Goal: Task Accomplishment & Management: Complete application form

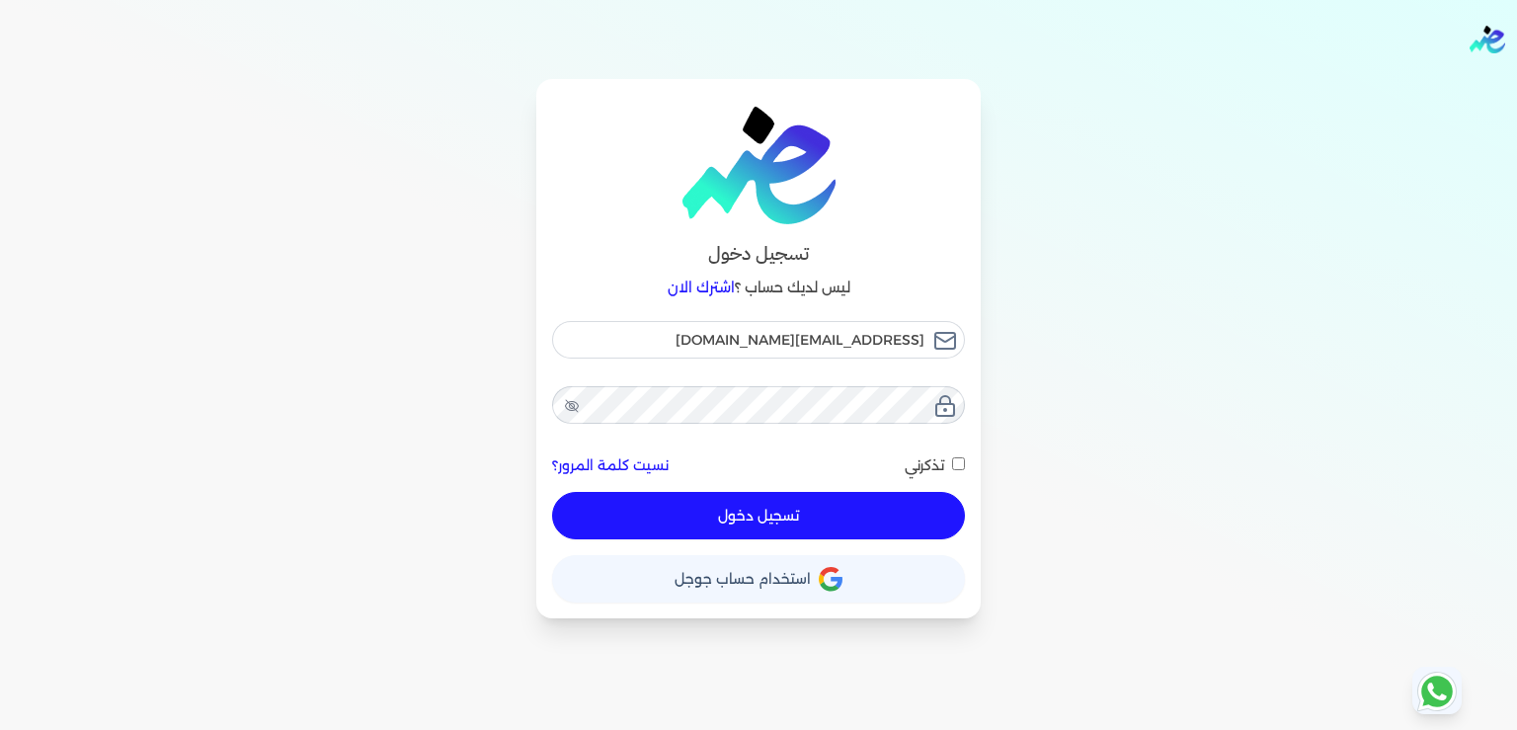
click at [811, 520] on button "تسجيل دخول" at bounding box center [758, 515] width 413 height 47
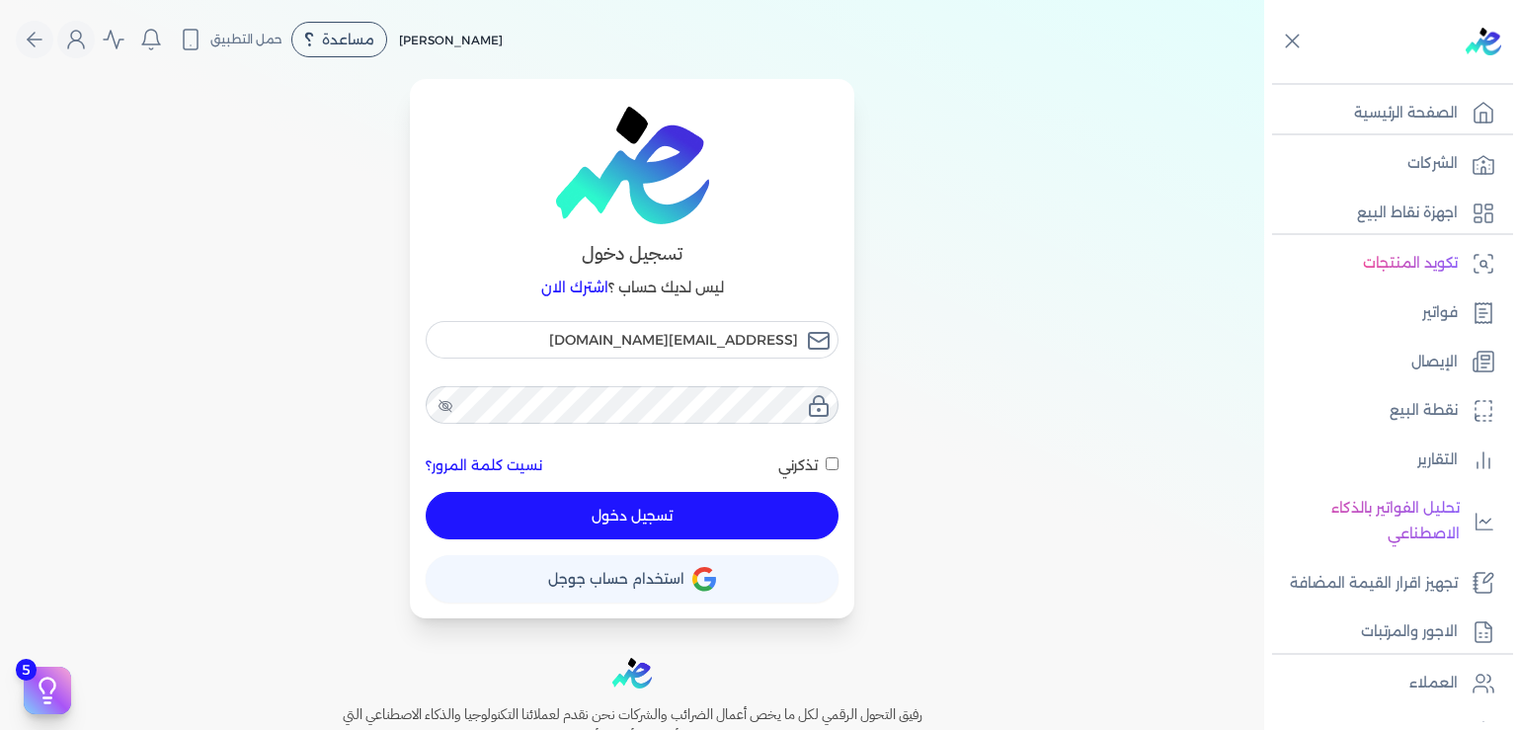
checkbox input "false"
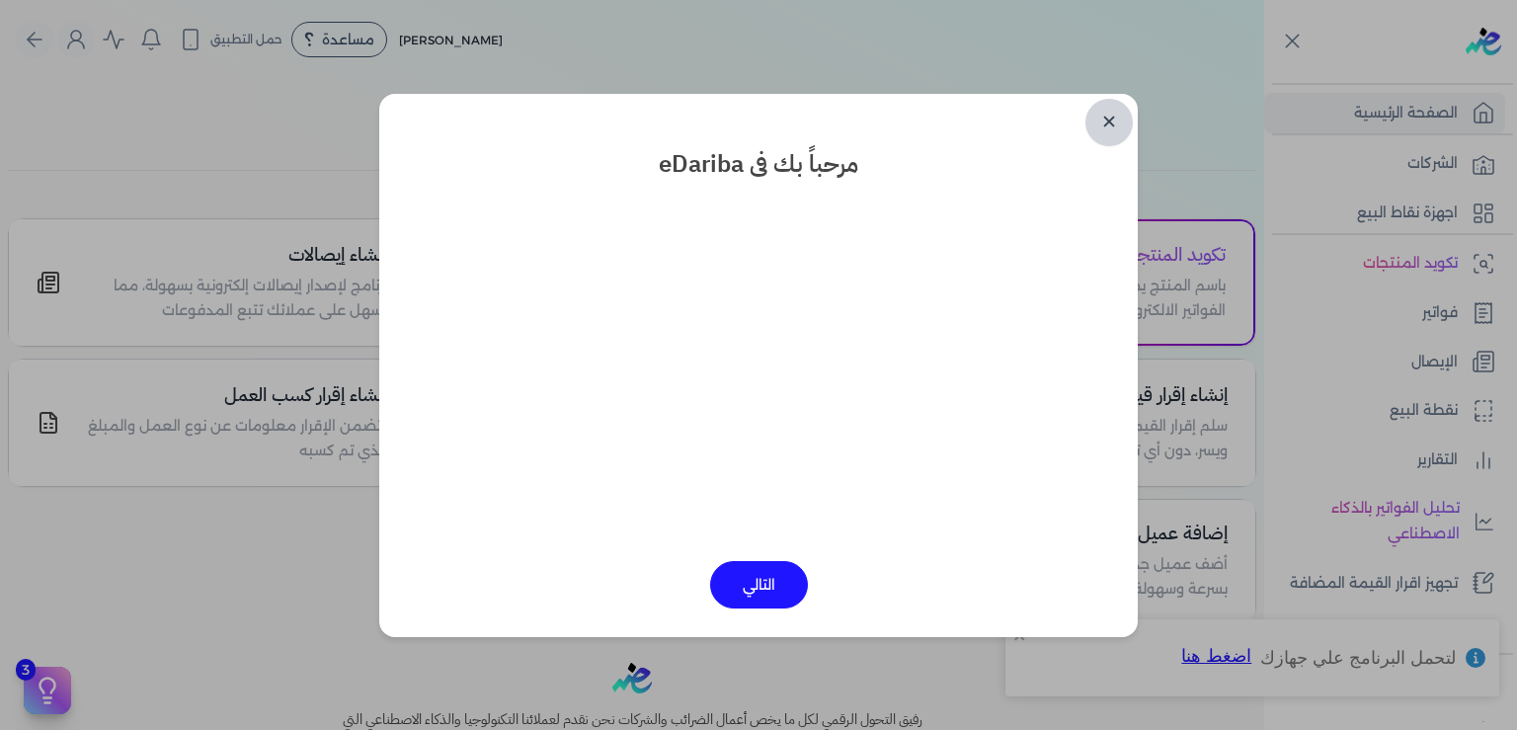
click at [1115, 120] on link "✕" at bounding box center [1109, 122] width 47 height 47
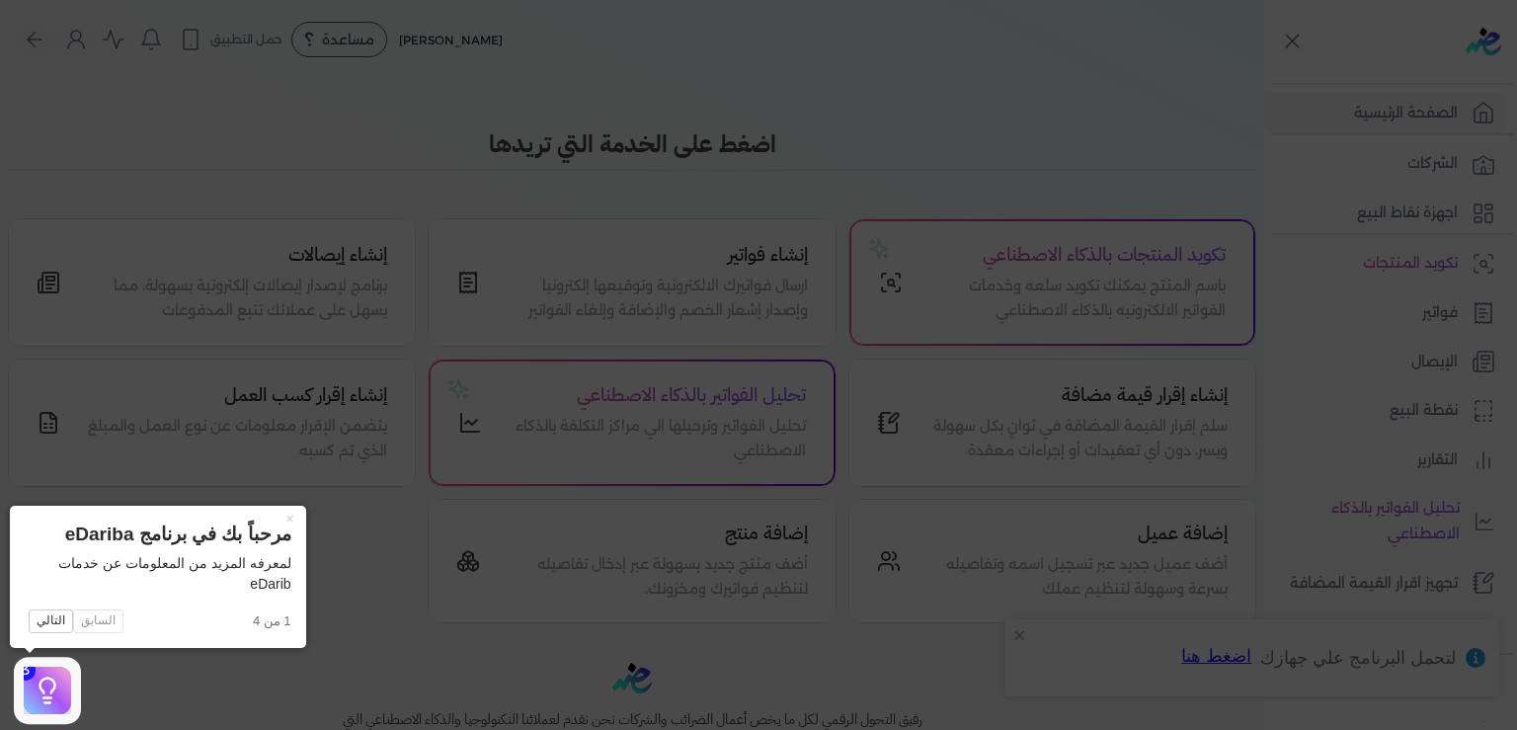
click at [371, 640] on icon at bounding box center [758, 365] width 1517 height 730
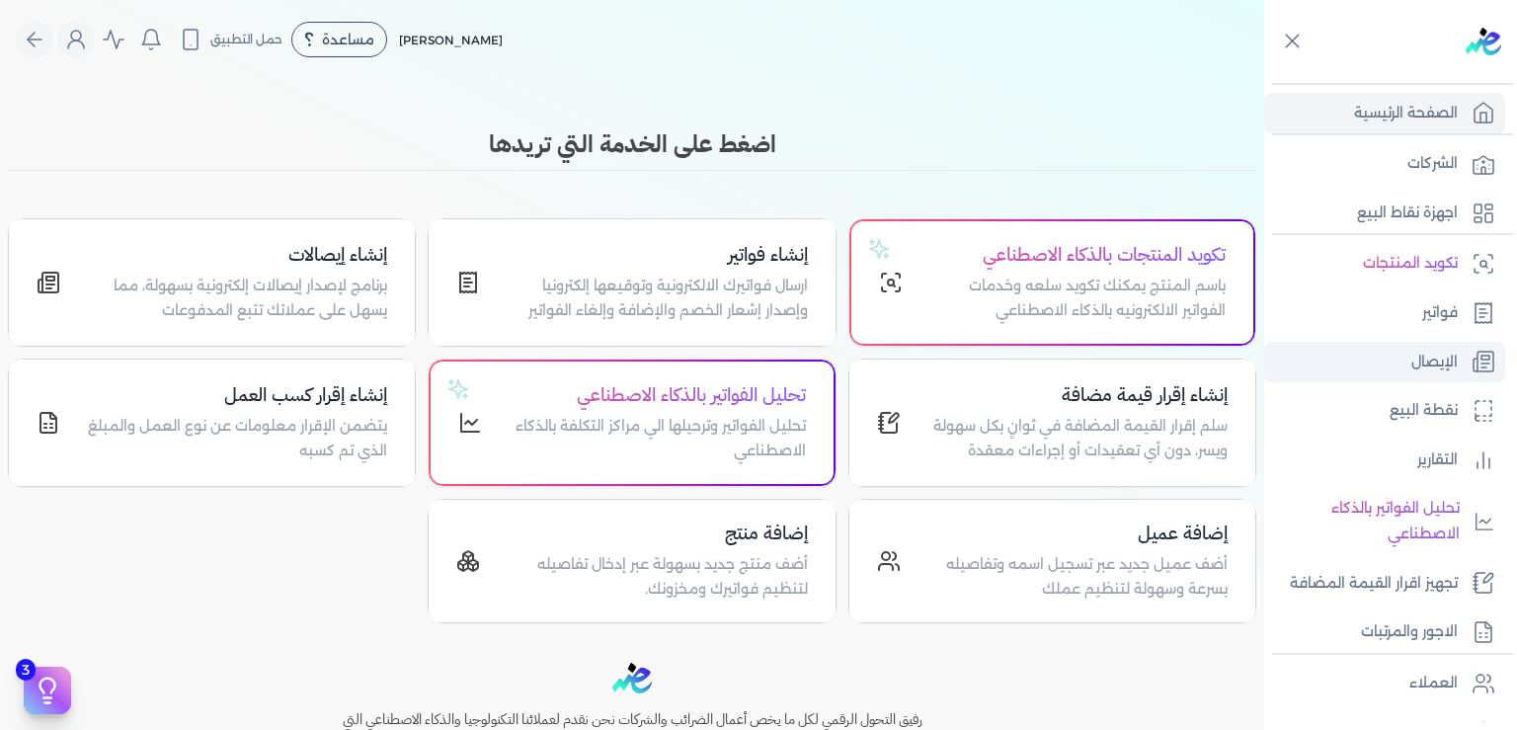
click at [1417, 356] on p "الإيصال" at bounding box center [1435, 363] width 46 height 26
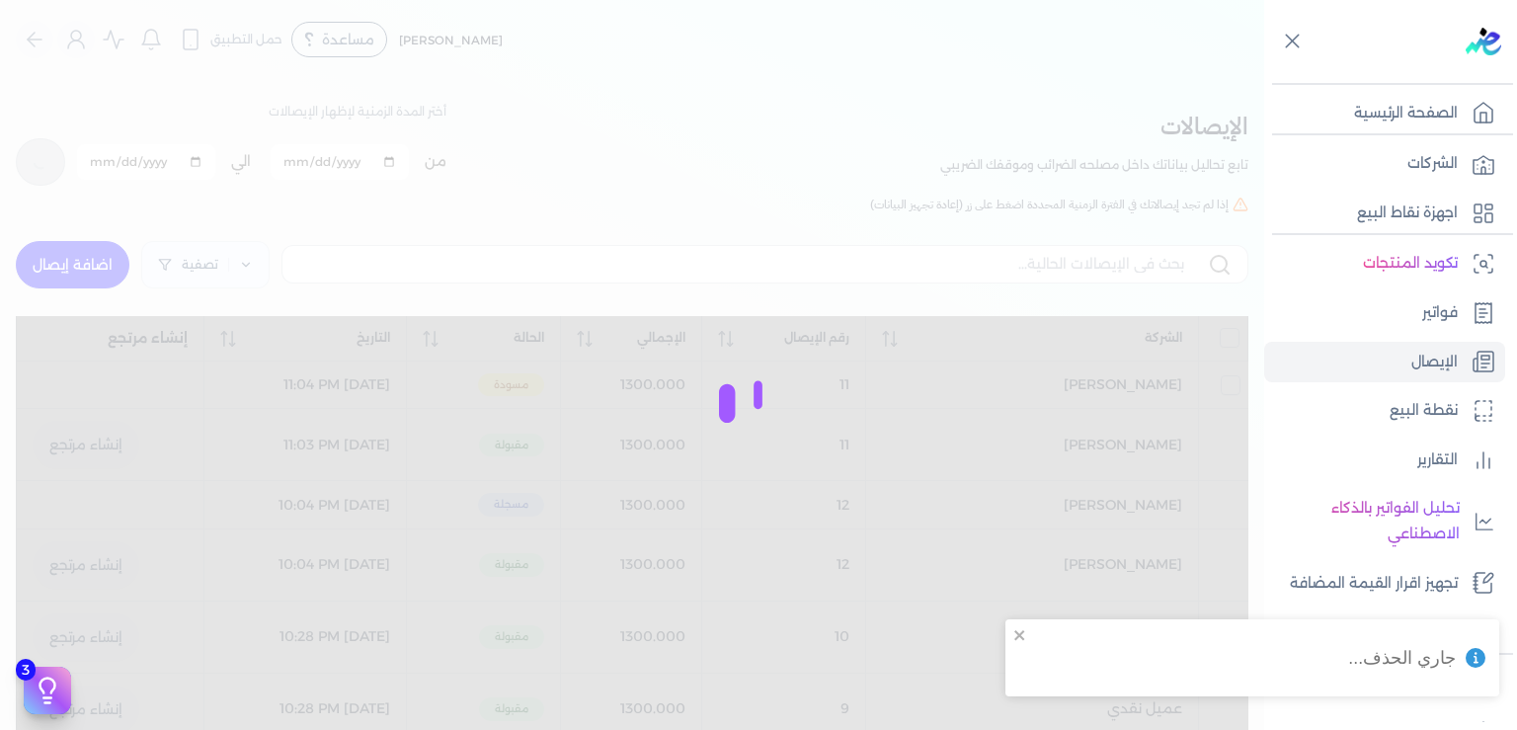
checkbox input "false"
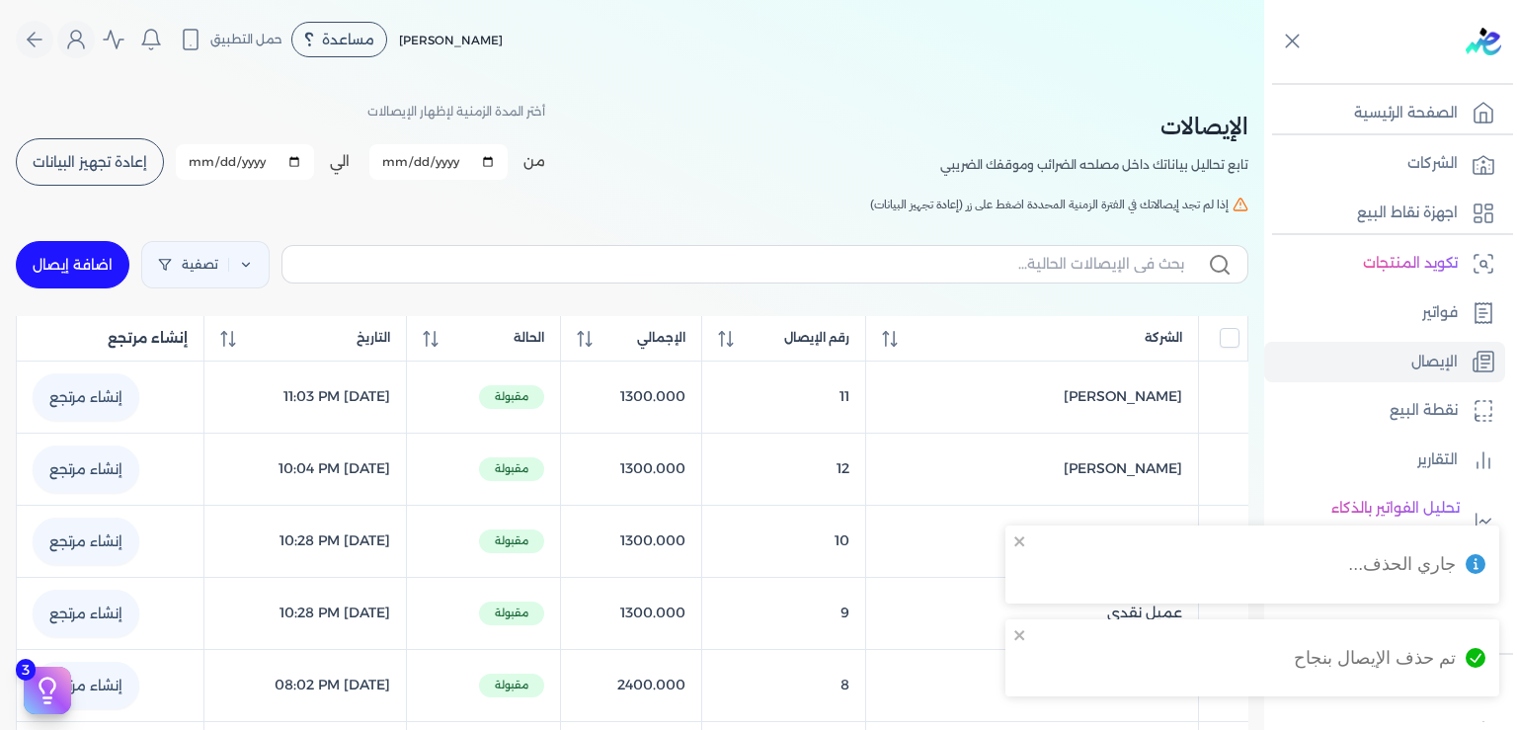
click at [107, 276] on link "اضافة إيصال" at bounding box center [73, 264] width 114 height 47
select select
select select "EGP"
select select "EGS"
select select "B"
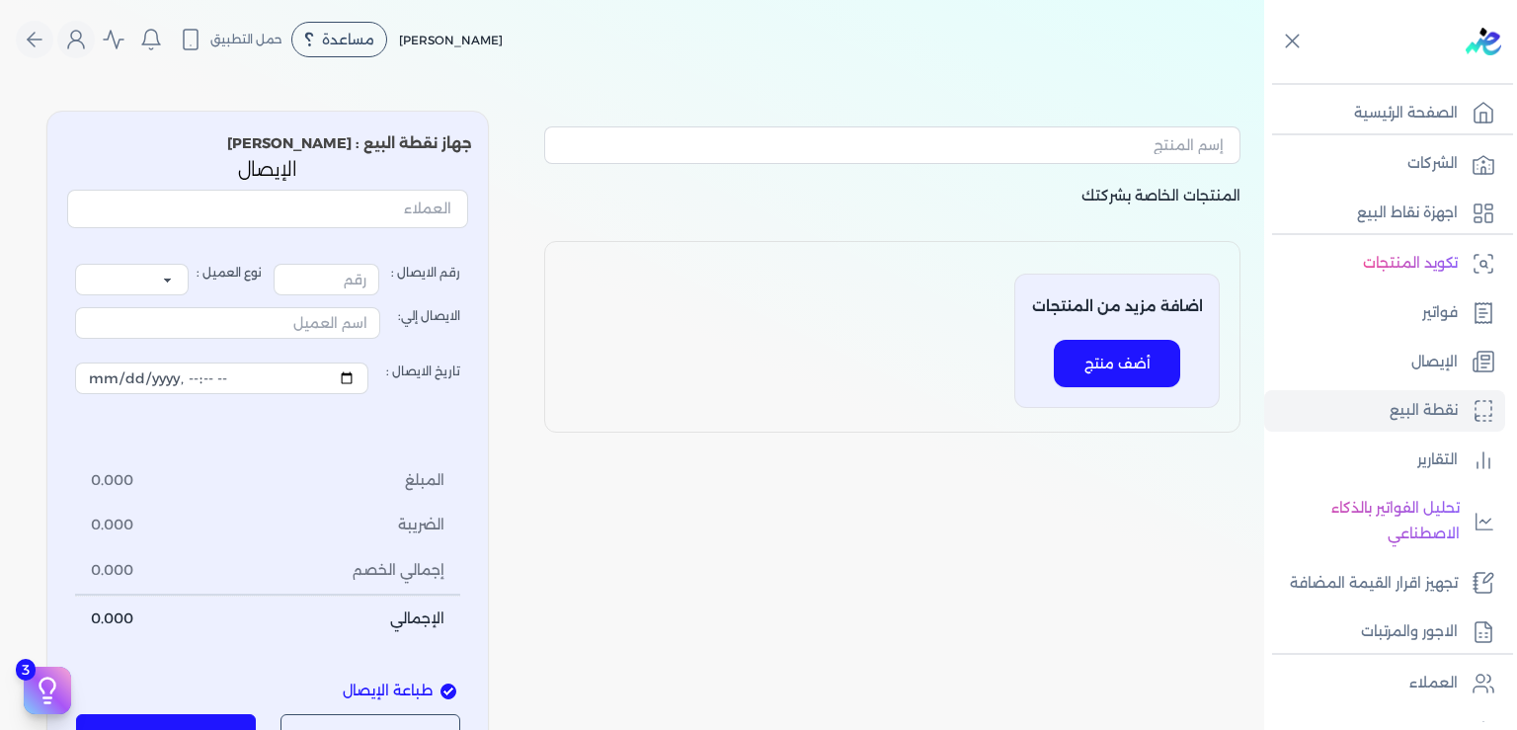
type input "12"
select select "P"
type input "عميل نقدي"
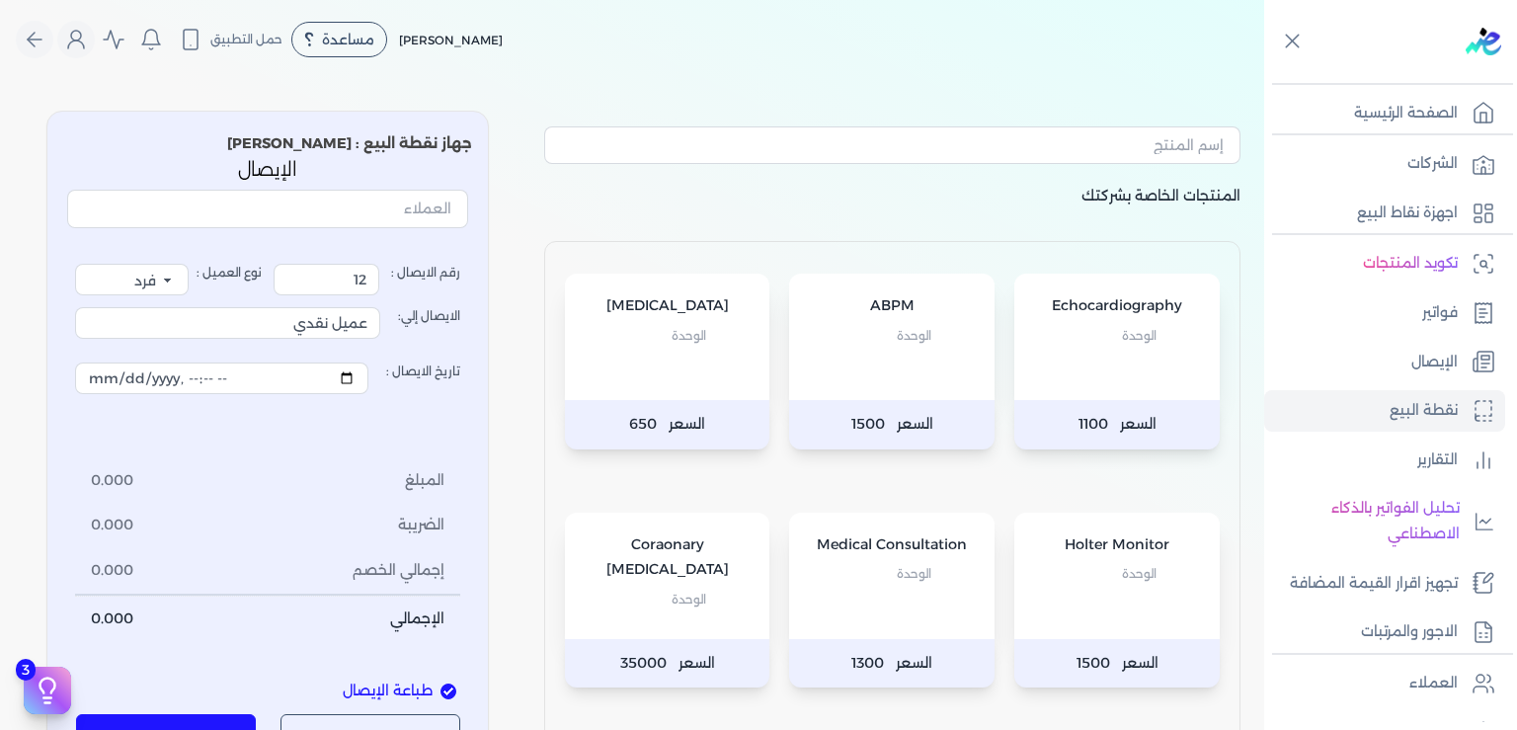
click at [692, 581] on p "Coraonary [MEDICAL_DATA]" at bounding box center [668, 557] width 166 height 50
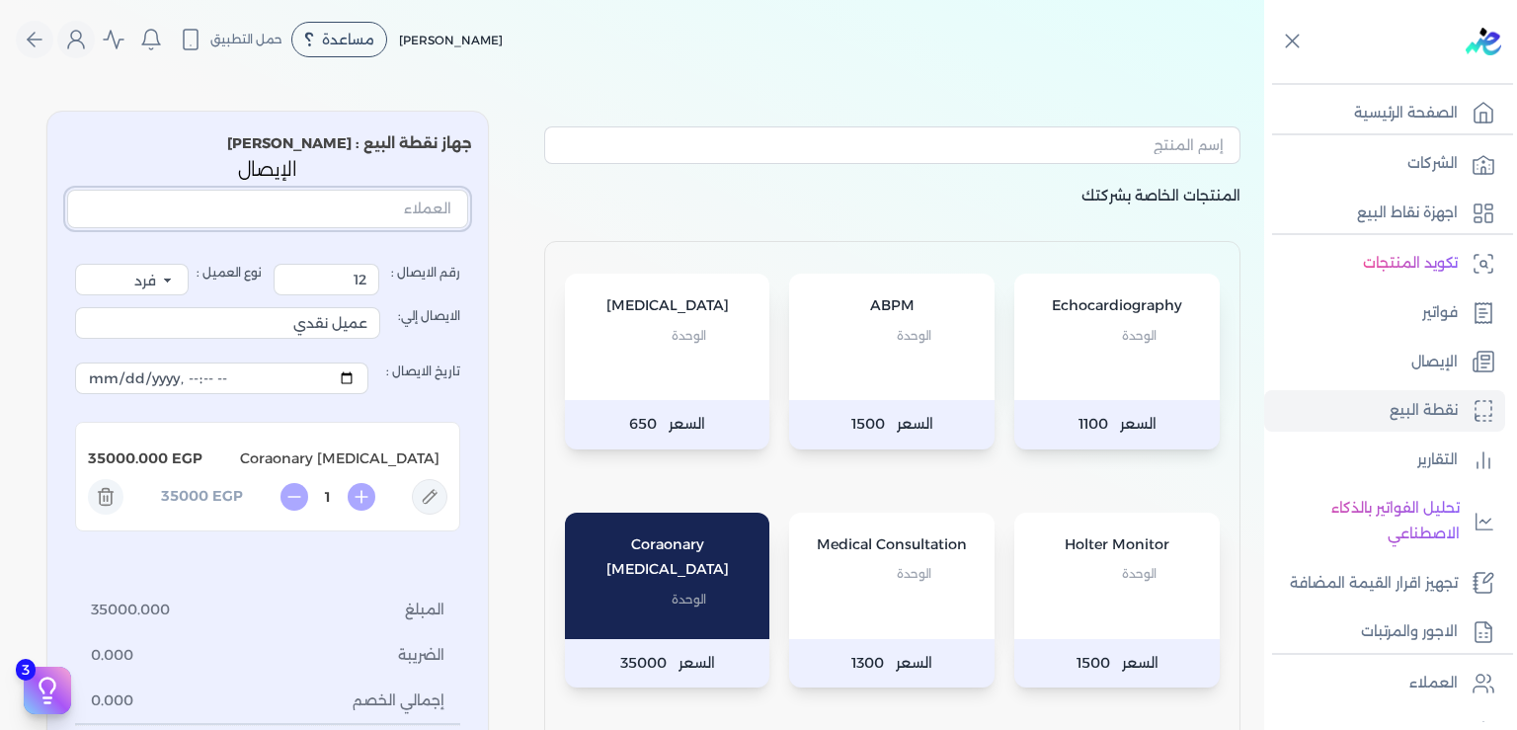
paste input "[PERSON_NAME] [PERSON_NAME]"
type input "[PERSON_NAME] [PERSON_NAME]"
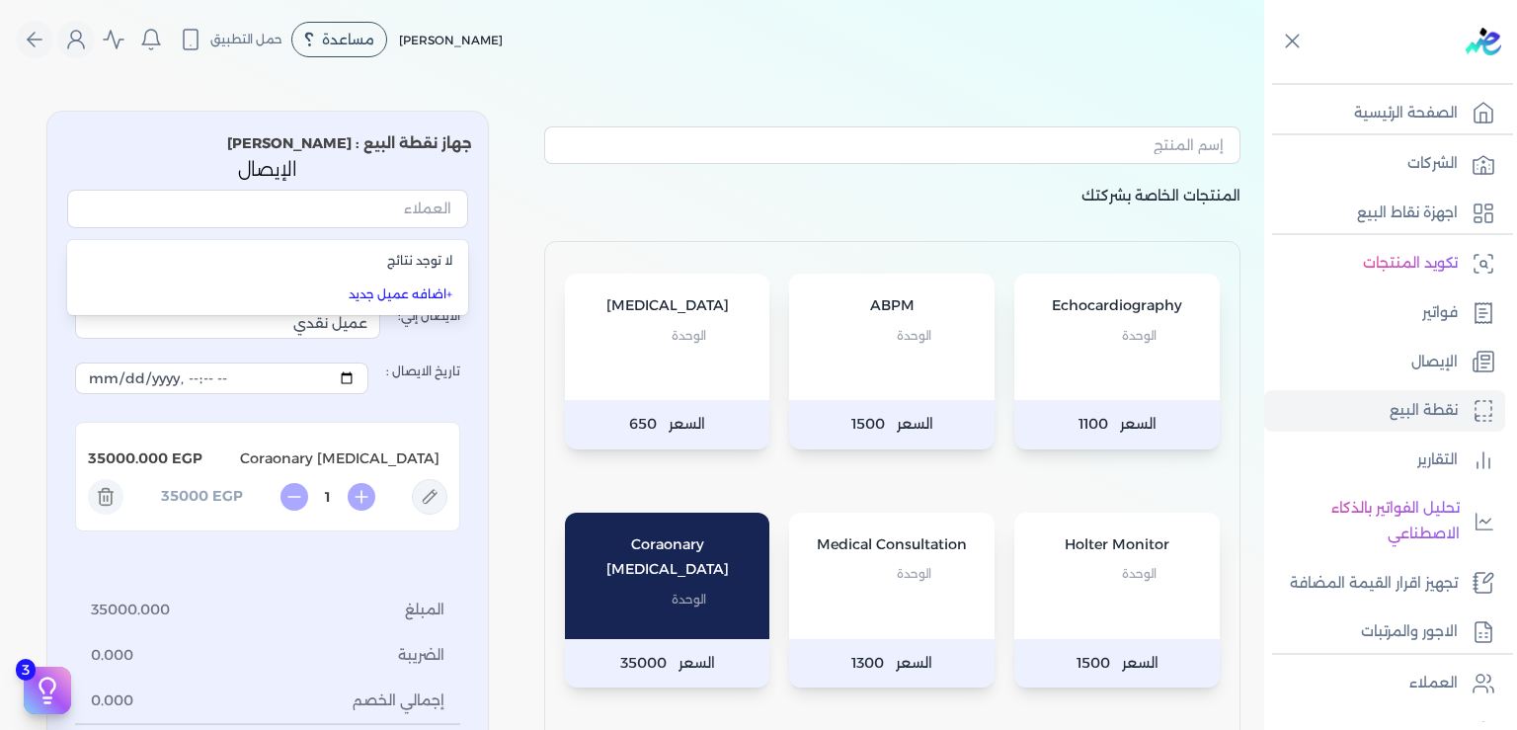
click at [546, 185] on div "المنتجات الخاصة بشركتك Echocardiography الوحدة السعر 1100 ABPM الوحدة السعر 150…" at bounding box center [892, 511] width 728 height 801
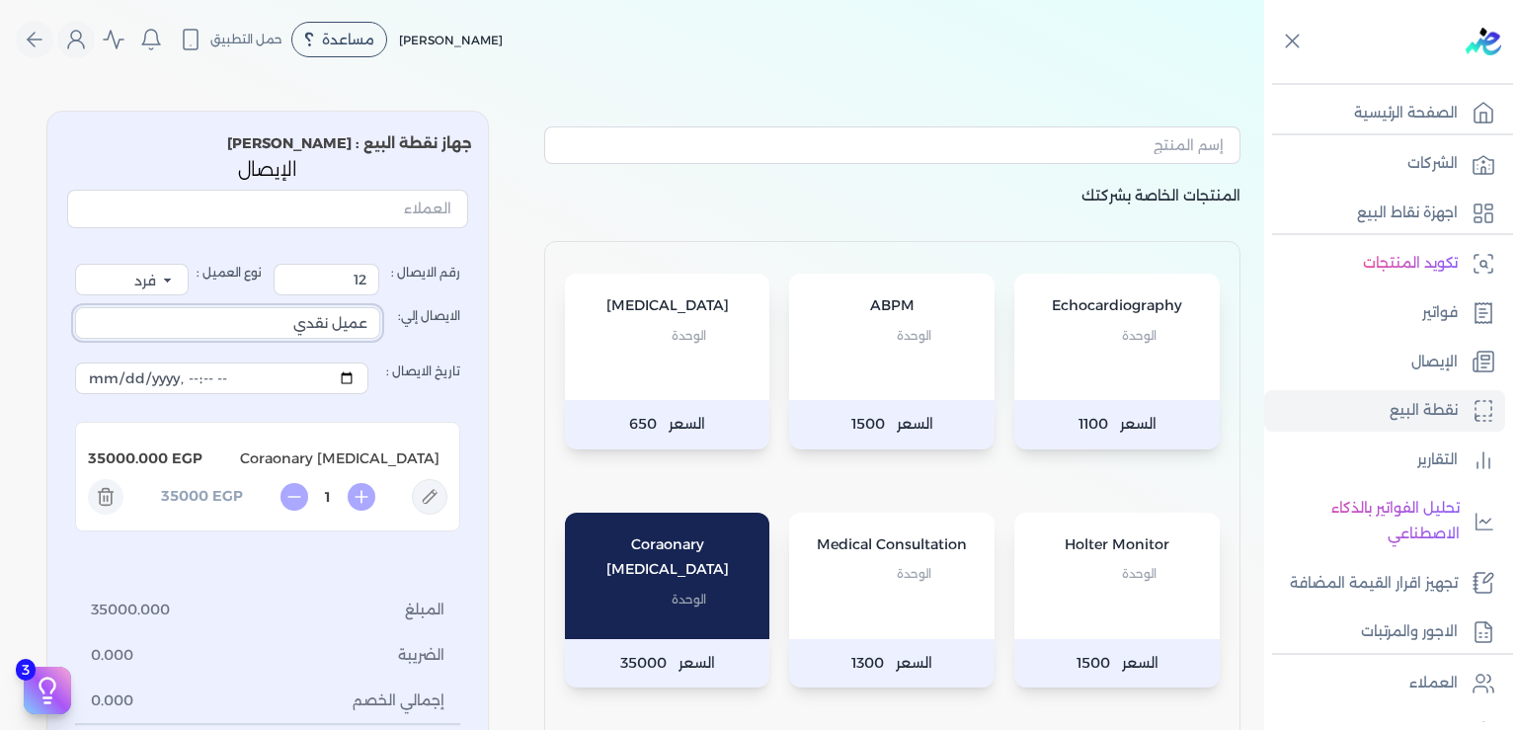
drag, startPoint x: 279, startPoint y: 325, endPoint x: 597, endPoint y: 305, distance: 318.7
click at [380, 307] on input "عميل نقدي" at bounding box center [227, 323] width 305 height 32
paste input "[PERSON_NAME] [PERSON_NAME]"
type input "[PERSON_NAME] [PERSON_NAME]"
click at [344, 579] on div "رقم الايصال : 12 نوع العميل : فرد شركة شخص اجنبي الايصال إلي: [PERSON_NAME] [PE…" at bounding box center [267, 518] width 385 height 508
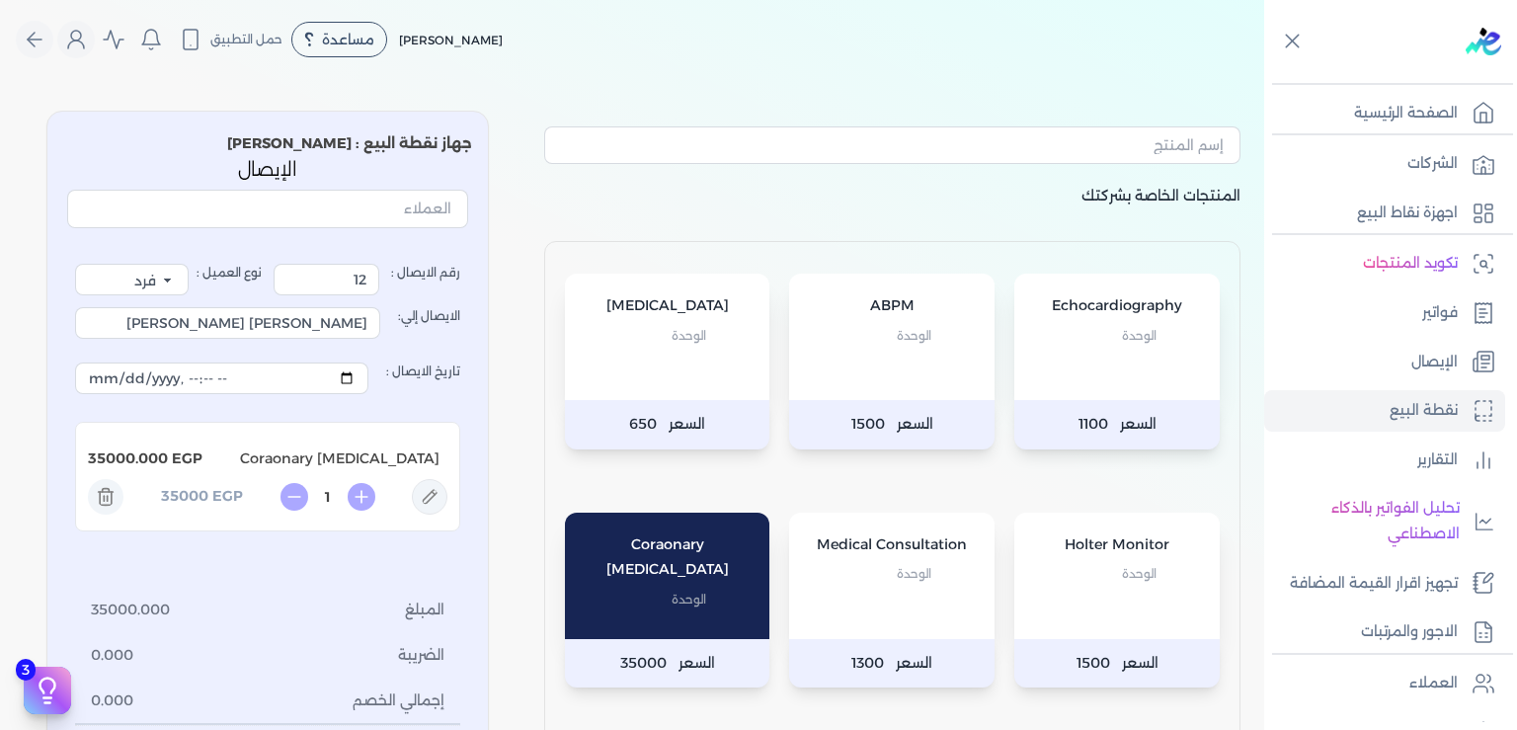
click at [447, 504] on icon at bounding box center [430, 497] width 36 height 36
type input "Coraonary [MEDICAL_DATA]"
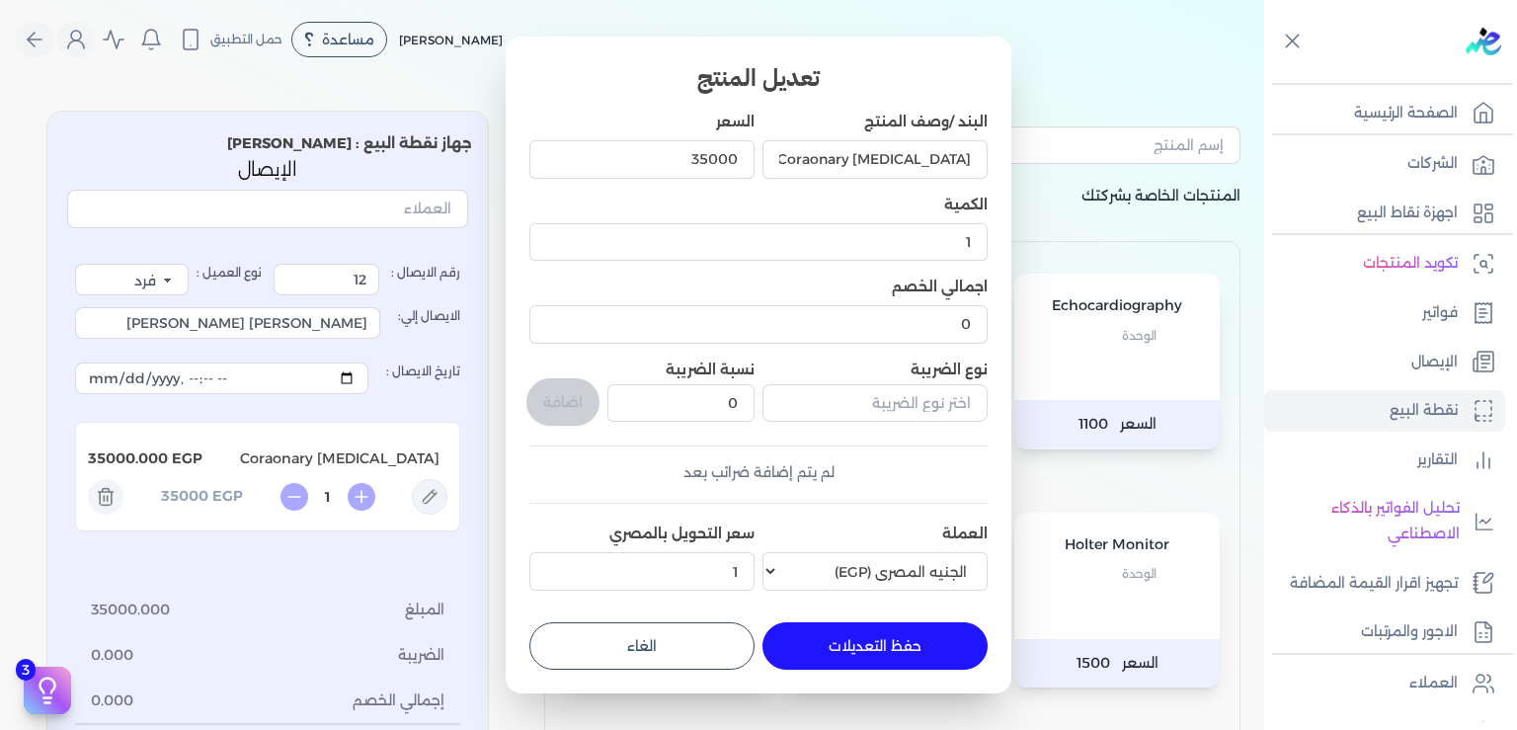
click at [315, 372] on dialog "تعديل المنتج البند /وصف المنتج Coraonary [MEDICAL_DATA] السعر 35000 الكمية 1 اج…" at bounding box center [758, 365] width 1517 height 730
click at [316, 373] on dialog "تعديل المنتج البند /وصف المنتج Coraonary [MEDICAL_DATA] السعر 35000 الكمية 1 اج…" at bounding box center [758, 365] width 1517 height 730
click at [113, 385] on dialog "تعديل المنتج البند /وصف المنتج Coraonary [MEDICAL_DATA] السعر 35000 الكمية 1 اج…" at bounding box center [758, 365] width 1517 height 730
click at [117, 365] on dialog "تعديل المنتج البند /وصف المنتج Coraonary [MEDICAL_DATA] السعر 35000 الكمية 1 اج…" at bounding box center [758, 365] width 1517 height 730
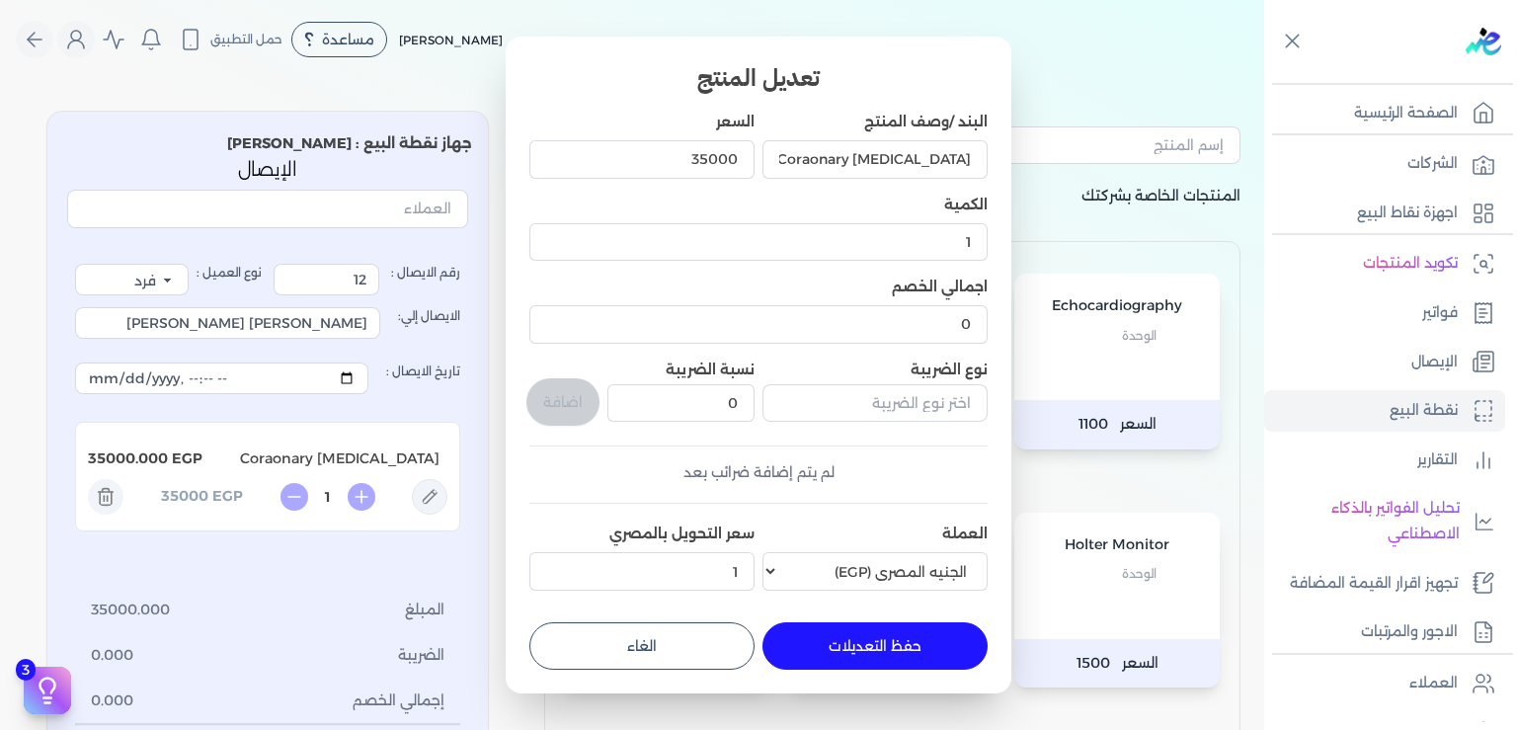
click at [441, 403] on dialog "تعديل المنتج البند /وصف المنتج Coraonary [MEDICAL_DATA] السعر 35000 الكمية 1 اج…" at bounding box center [758, 365] width 1517 height 730
click at [358, 374] on dialog "تعديل المنتج البند /وصف المنتج Coraonary [MEDICAL_DATA] السعر 35000 الكمية 1 اج…" at bounding box center [758, 365] width 1517 height 730
click at [365, 318] on dialog "تعديل المنتج البند /وصف المنتج Coraonary [MEDICAL_DATA] السعر 35000 الكمية 1 اج…" at bounding box center [758, 365] width 1517 height 730
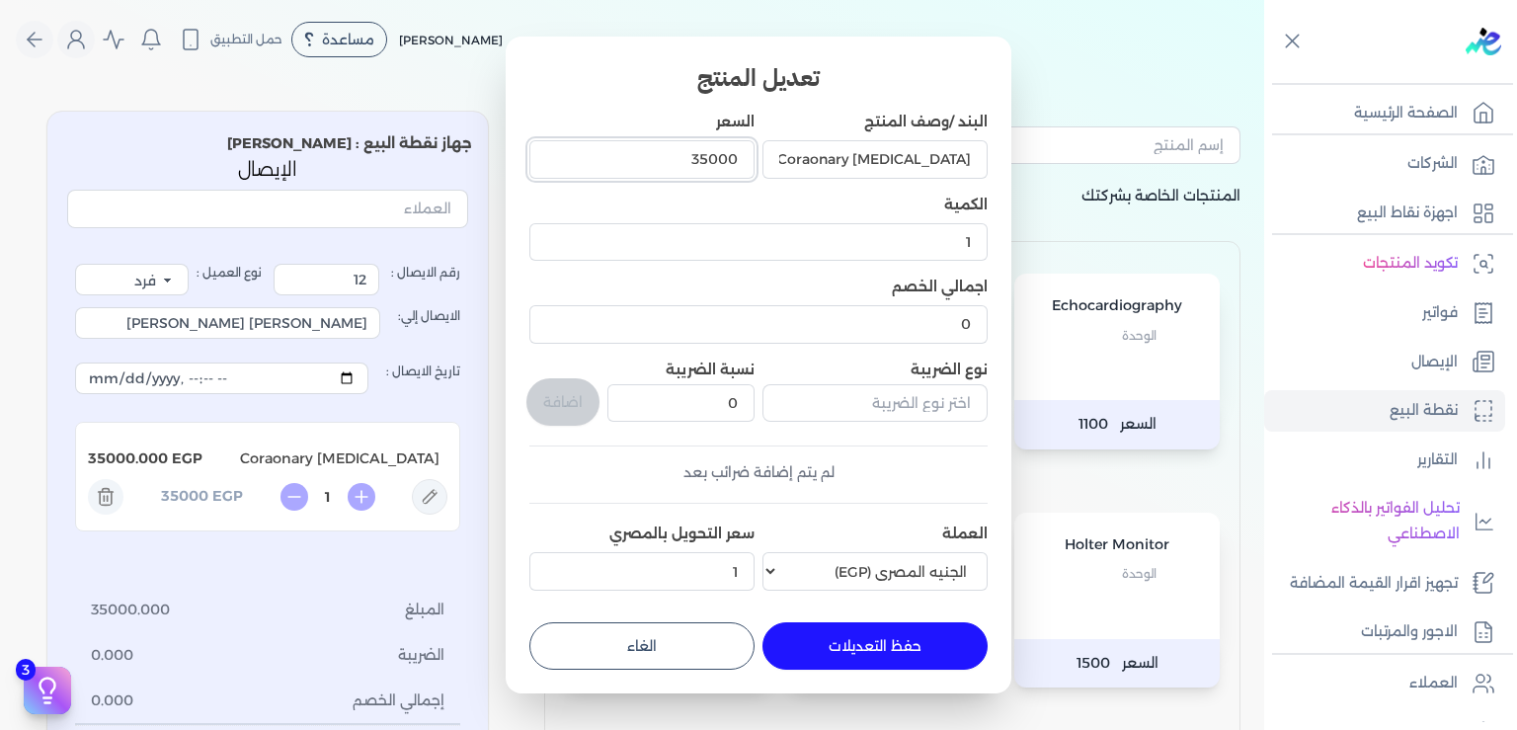
click at [701, 159] on input "35000" at bounding box center [641, 159] width 225 height 38
click at [720, 159] on input "90000" at bounding box center [641, 159] width 225 height 38
type input "90000"
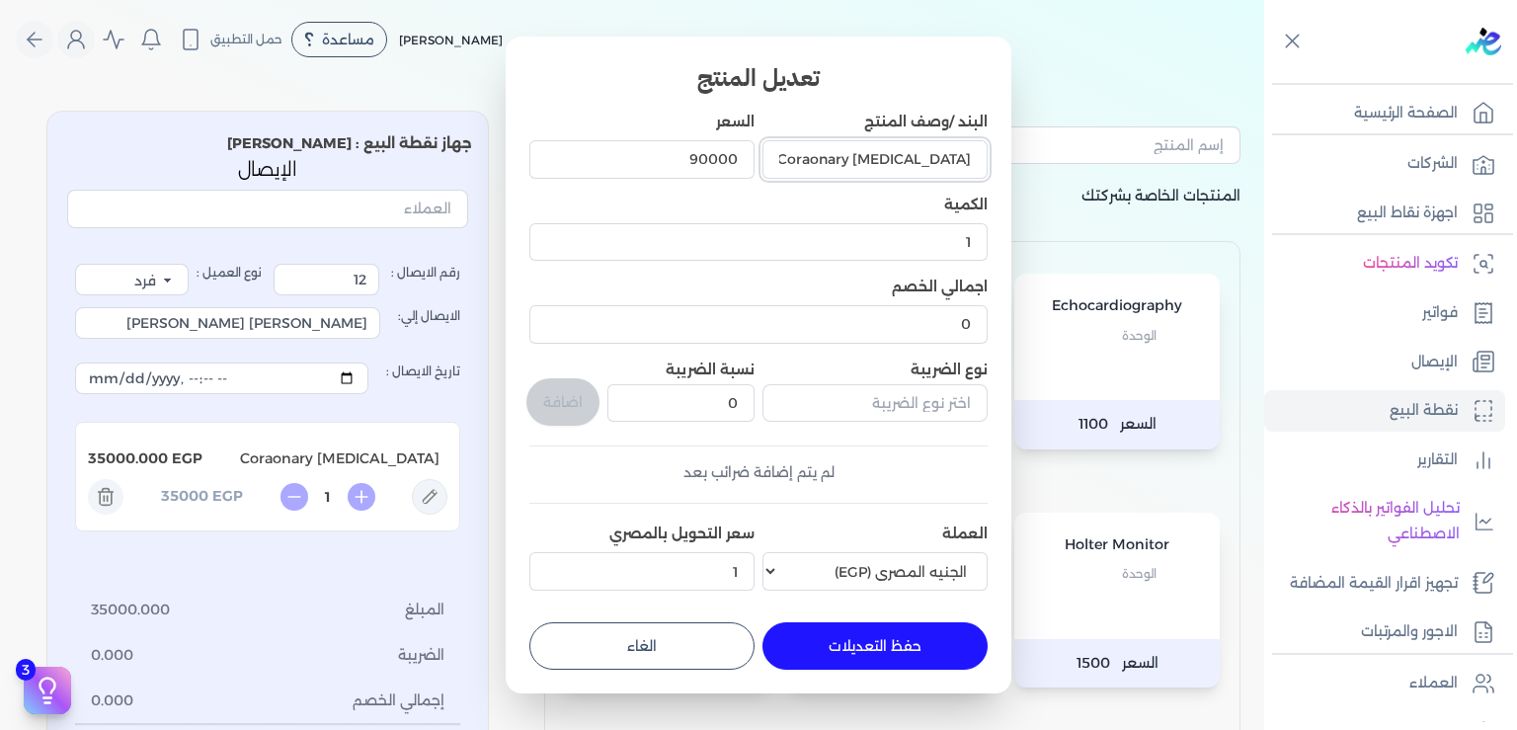
click at [978, 165] on input "Coraonary [MEDICAL_DATA]" at bounding box center [875, 159] width 225 height 38
click at [806, 156] on input "Coraonary [MEDICAL_DATA]+" at bounding box center [875, 159] width 225 height 38
paste input "Emergency coronary [MEDICAL_DATA], PCI and deployment"
drag, startPoint x: 889, startPoint y: 164, endPoint x: 771, endPoint y: 168, distance: 118.6
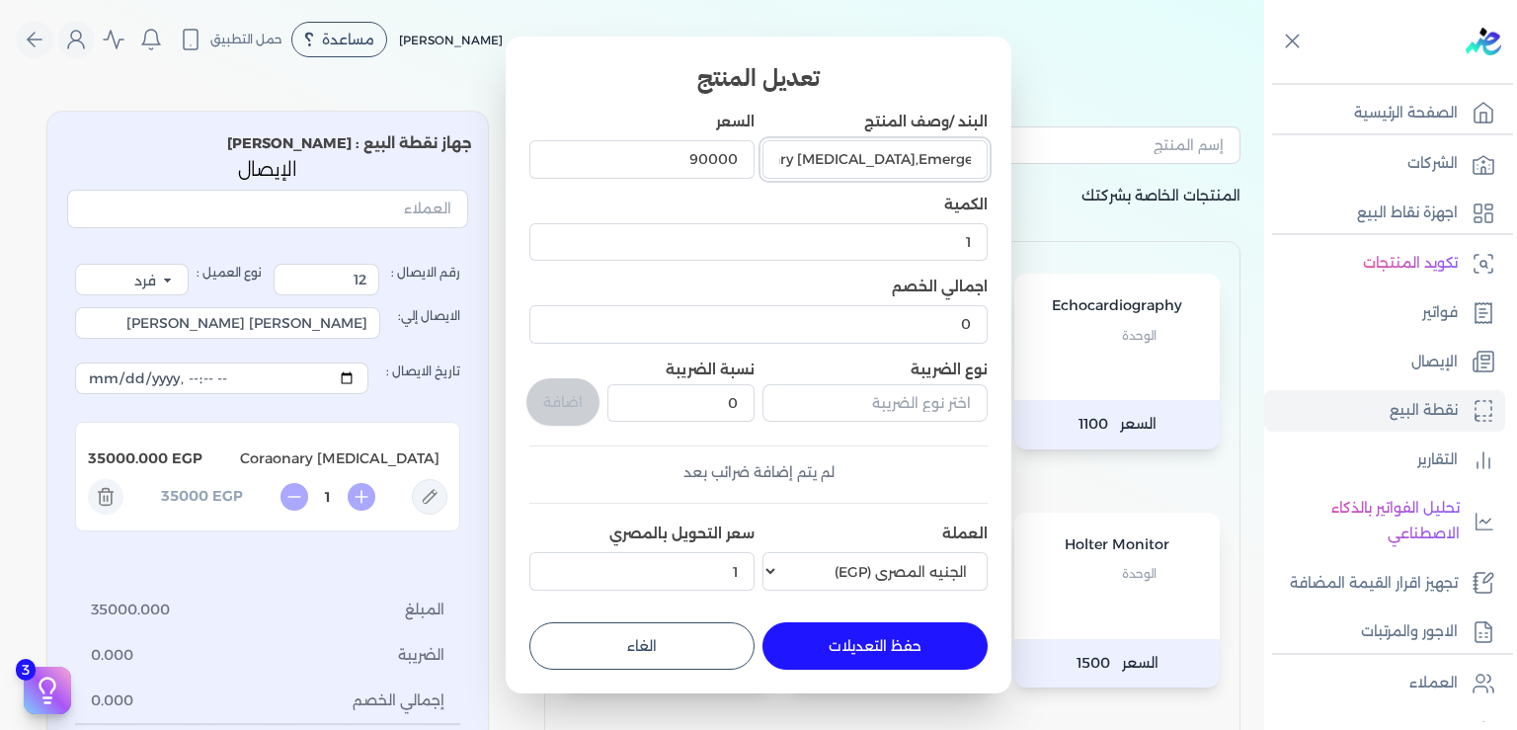
click at [771, 168] on input "Coraonary [MEDICAL_DATA],Emergency coronary [MEDICAL_DATA], PCI and deployment" at bounding box center [875, 159] width 225 height 38
click at [835, 168] on input "Coraonary [MEDICAL_DATA],Emergency coronary [MEDICAL_DATA], PCI and deployment" at bounding box center [875, 159] width 225 height 38
drag, startPoint x: 899, startPoint y: 156, endPoint x: 841, endPoint y: 149, distance: 58.7
click at [841, 149] on input "Coraonary [MEDICAL_DATA],Emergency coronary [MEDICAL_DATA], PCI and deployment" at bounding box center [875, 159] width 225 height 38
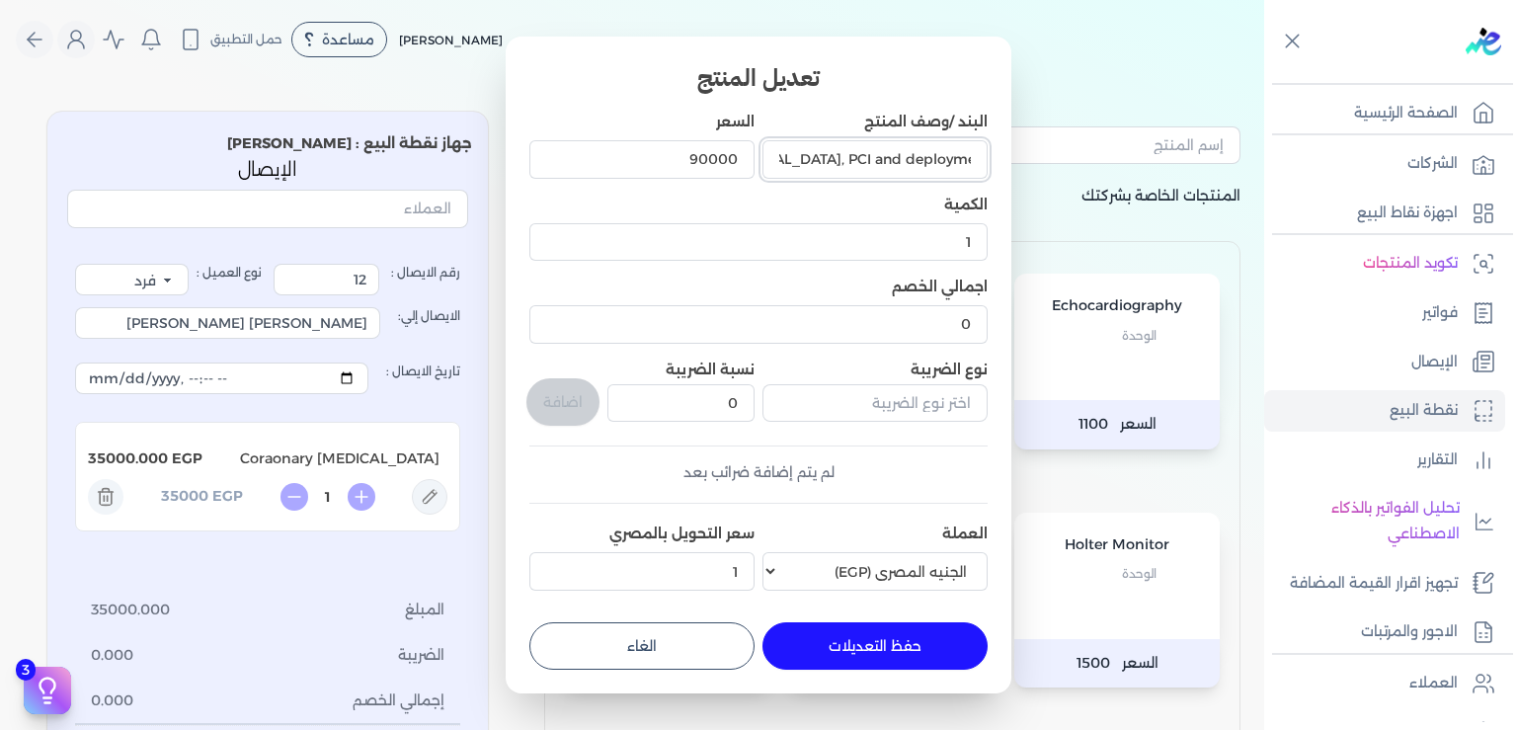
scroll to position [0, 0]
drag, startPoint x: 899, startPoint y: 156, endPoint x: 1065, endPoint y: 162, distance: 166.1
click at [988, 162] on input "Coraonary [MEDICAL_DATA], PCI and deployment" at bounding box center [875, 159] width 225 height 38
click at [989, 163] on div "تعديل المنتج البند /وصف المنتج Coraonary [MEDICAL_DATA], PCI and deployment الس…" at bounding box center [759, 365] width 506 height 657
click at [971, 166] on input "Coraonary [MEDICAL_DATA], PCI and deployment" at bounding box center [875, 159] width 225 height 38
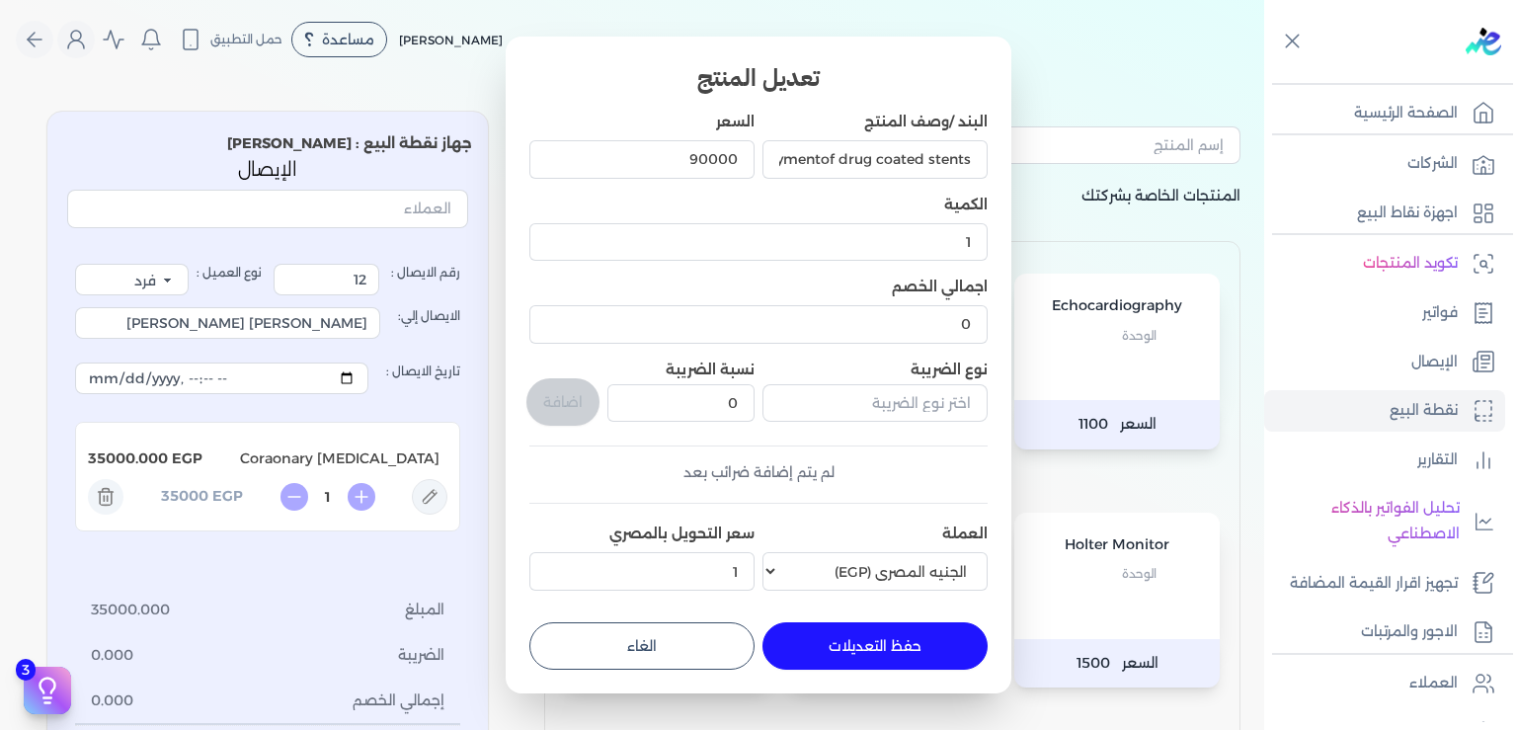
click at [695, 80] on h3 "تعديل المنتج" at bounding box center [758, 78] width 458 height 36
click at [827, 160] on input "Coraonary [MEDICAL_DATA], PCI and deploymentof drug coated stents" at bounding box center [875, 159] width 225 height 38
type input "Coraonary [MEDICAL_DATA], PCI and deployment of drug coated stents"
click at [867, 652] on button "حفظ التعديلات" at bounding box center [875, 645] width 225 height 47
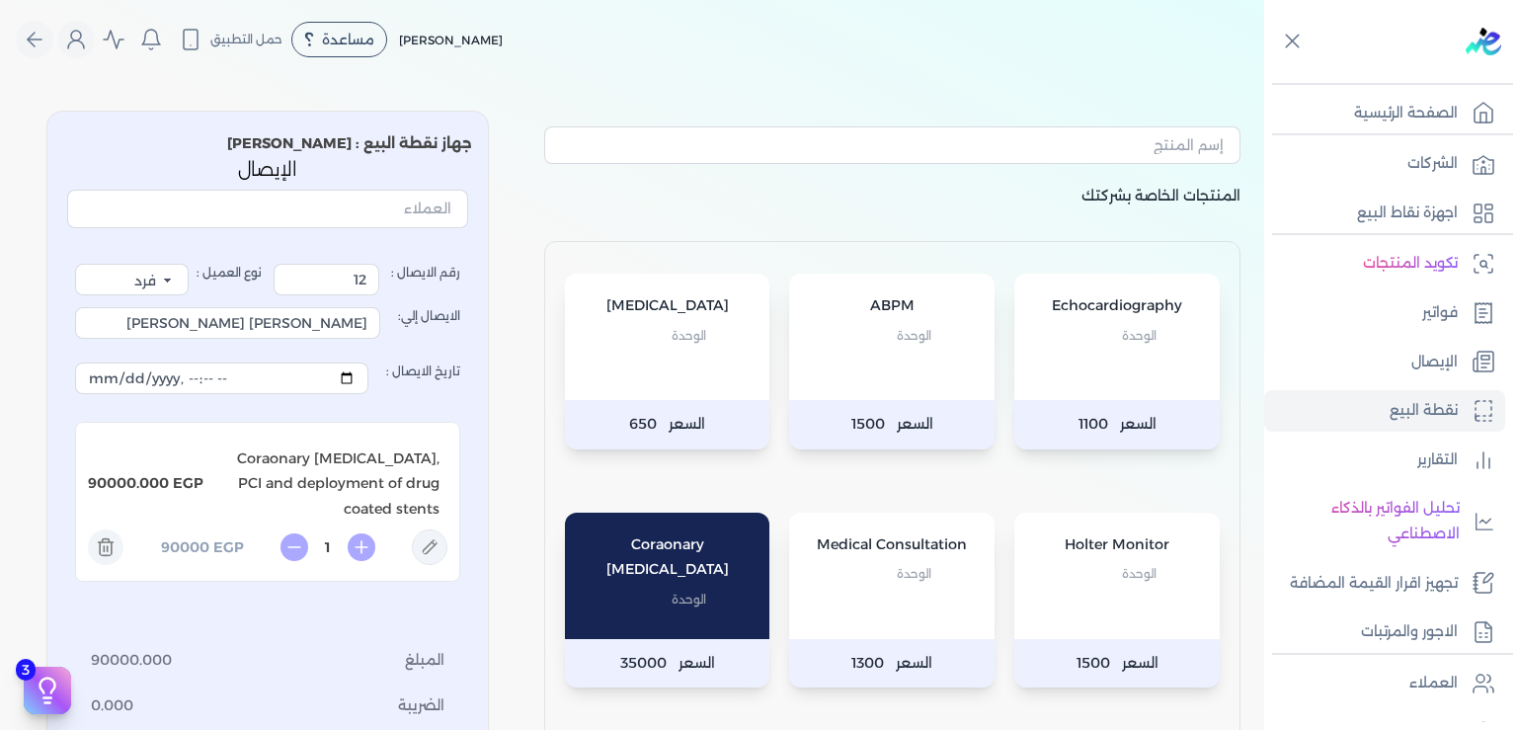
type input "0"
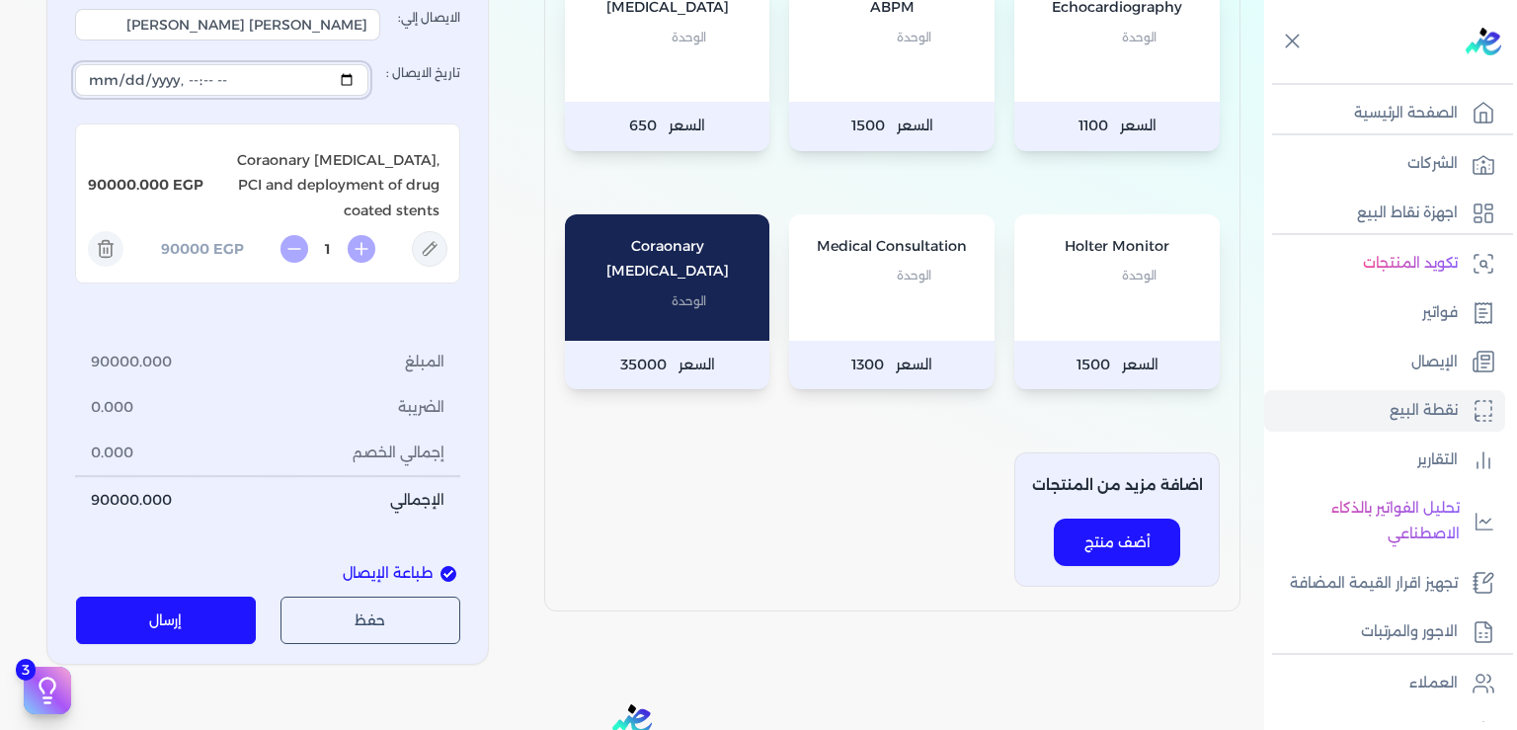
click at [313, 81] on input "تاريخ الايصال :" at bounding box center [221, 80] width 293 height 32
type input "[DATE]T16:19:47"
click at [376, 623] on button "حفظ" at bounding box center [371, 620] width 181 height 47
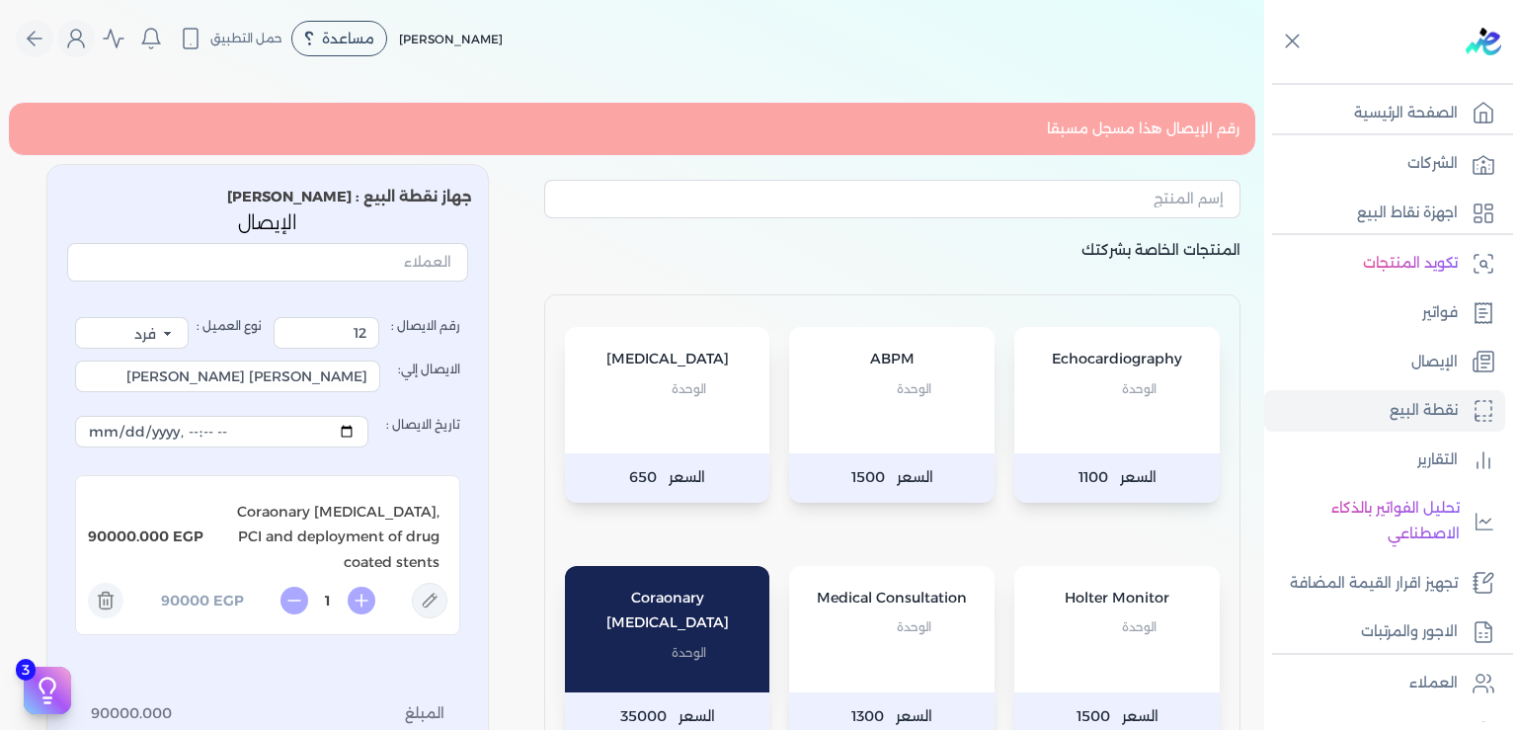
scroll to position [0, 0]
drag, startPoint x: 358, startPoint y: 336, endPoint x: 553, endPoint y: 362, distance: 197.3
click at [379, 350] on input "12" at bounding box center [327, 334] width 106 height 32
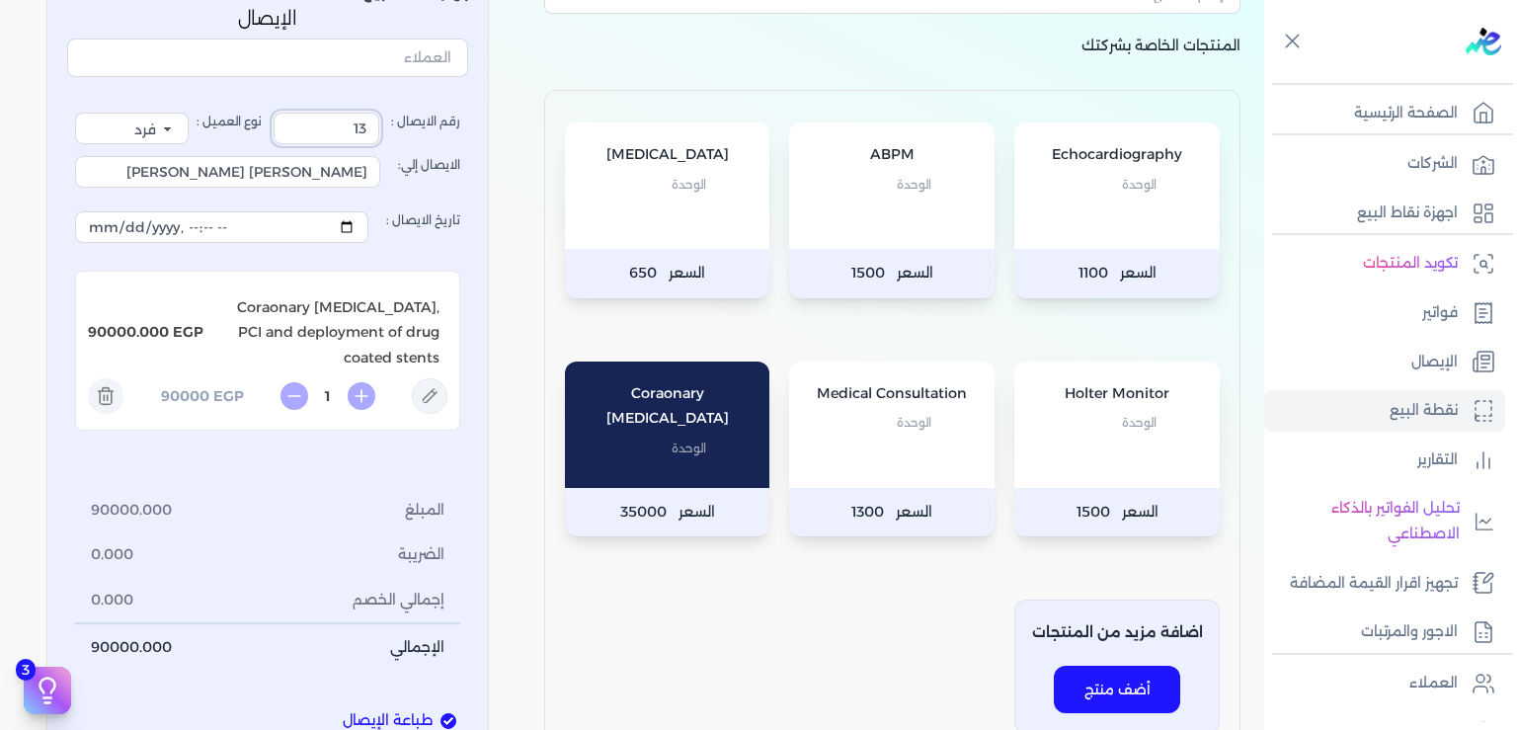
scroll to position [298, 0]
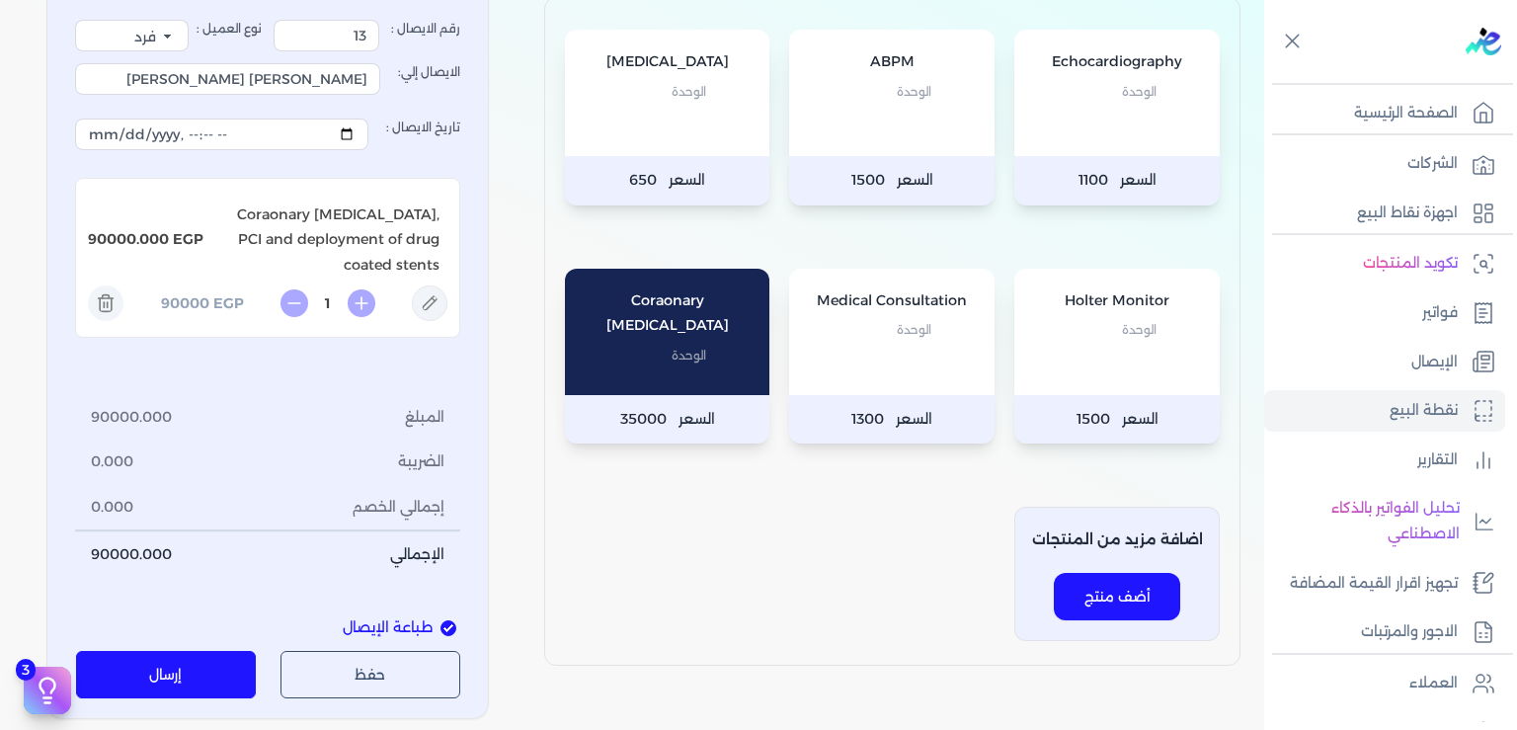
click at [403, 681] on button "حفظ" at bounding box center [371, 674] width 181 height 47
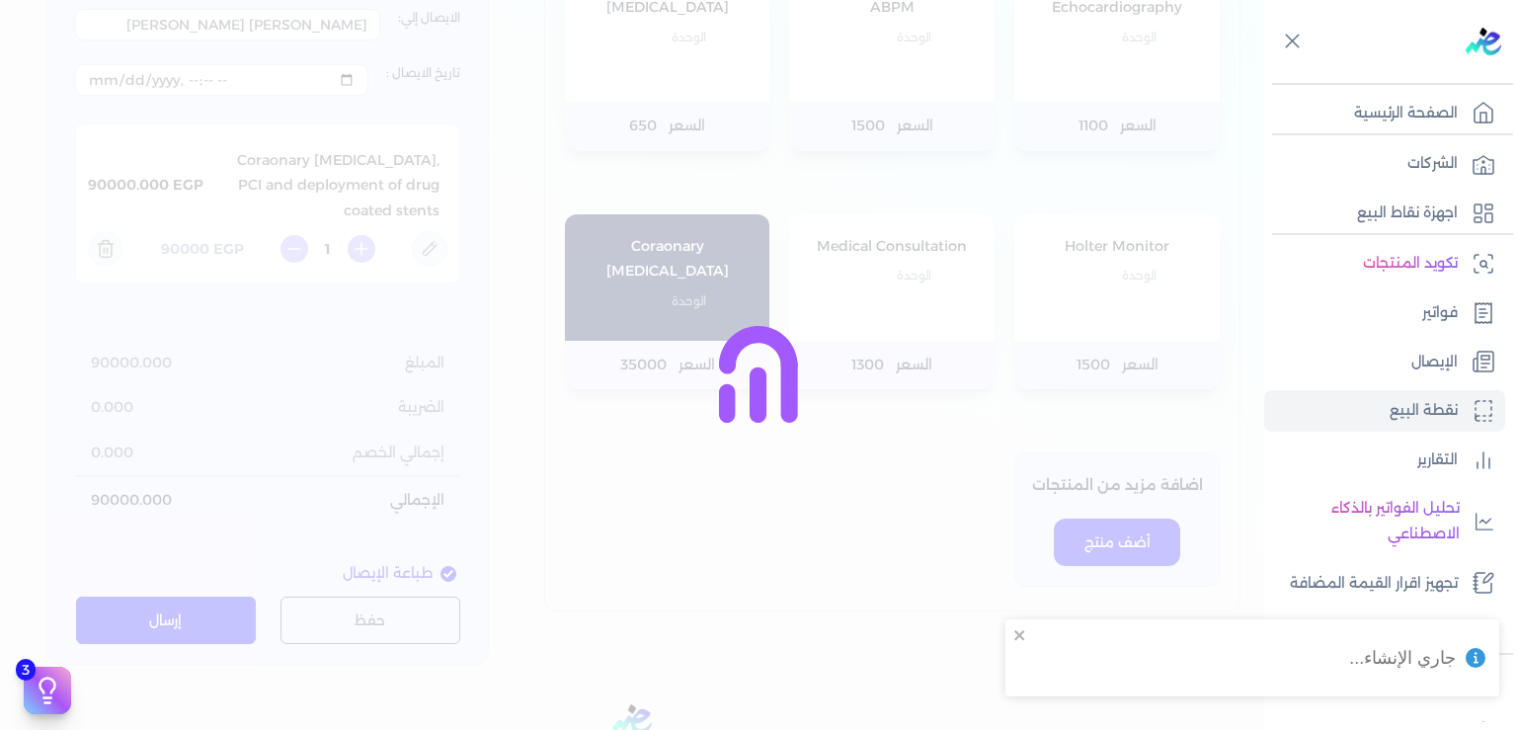
scroll to position [244, 0]
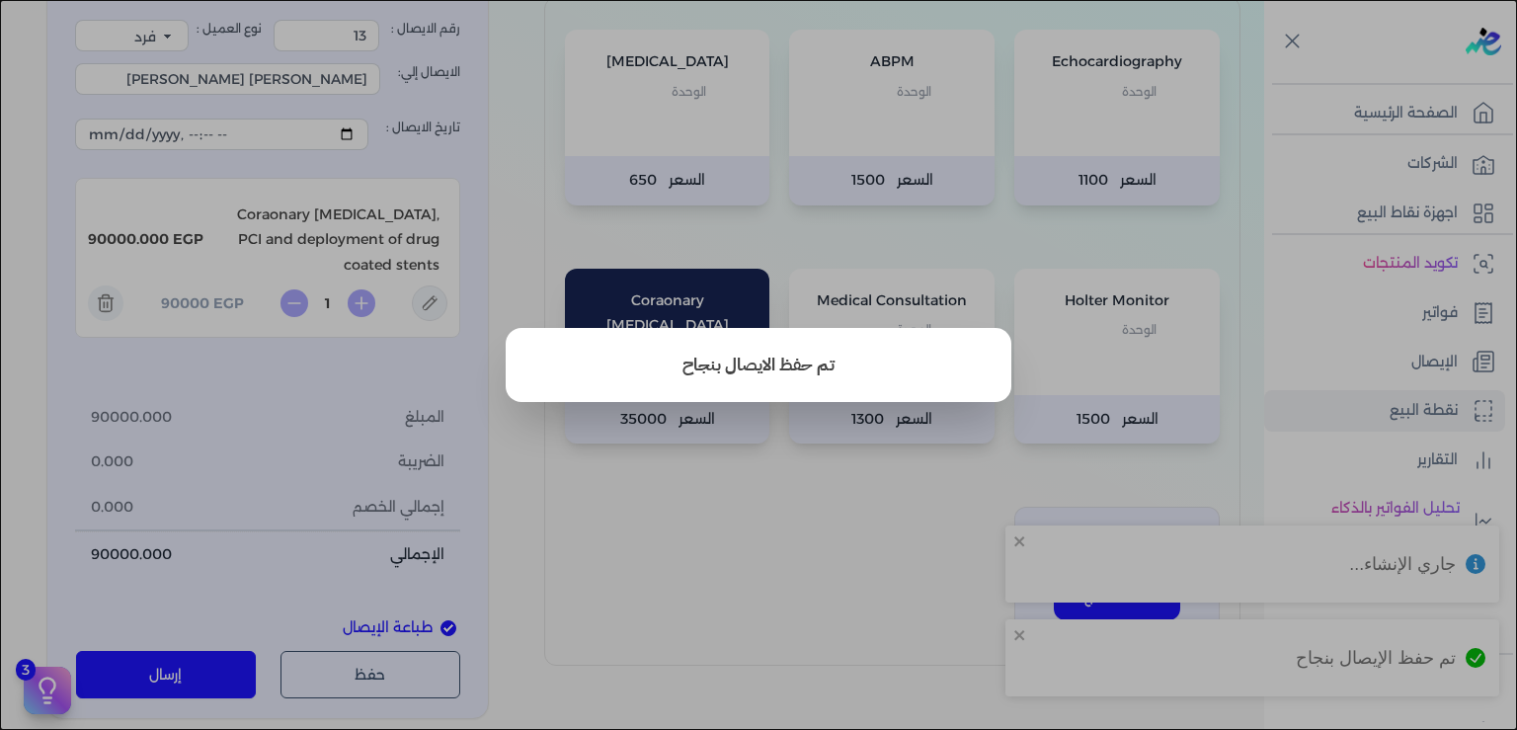
type input "12"
select select "P"
type input "عميل نقدي"
type input "[DATE]T16:27:53"
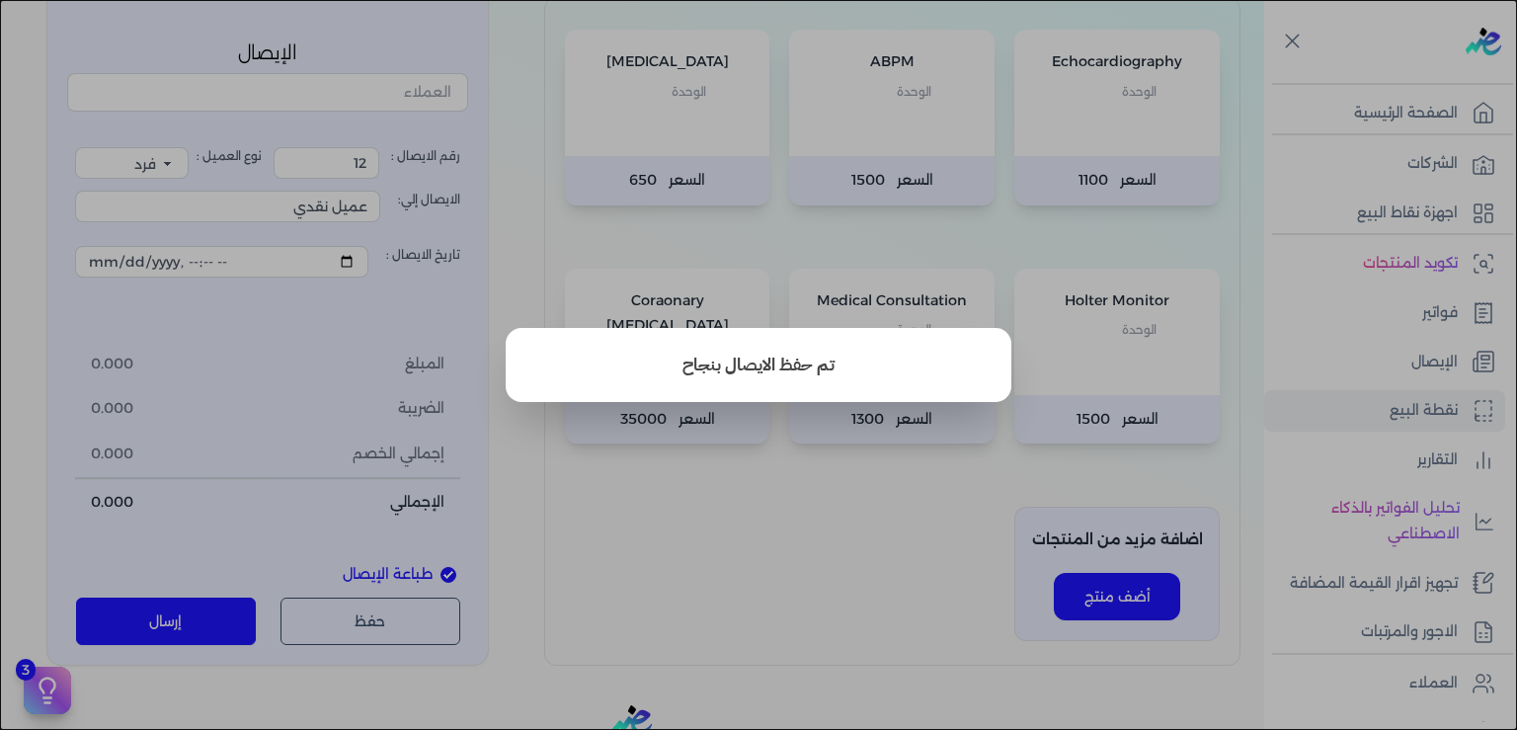
click at [792, 511] on button "close" at bounding box center [758, 365] width 1517 height 730
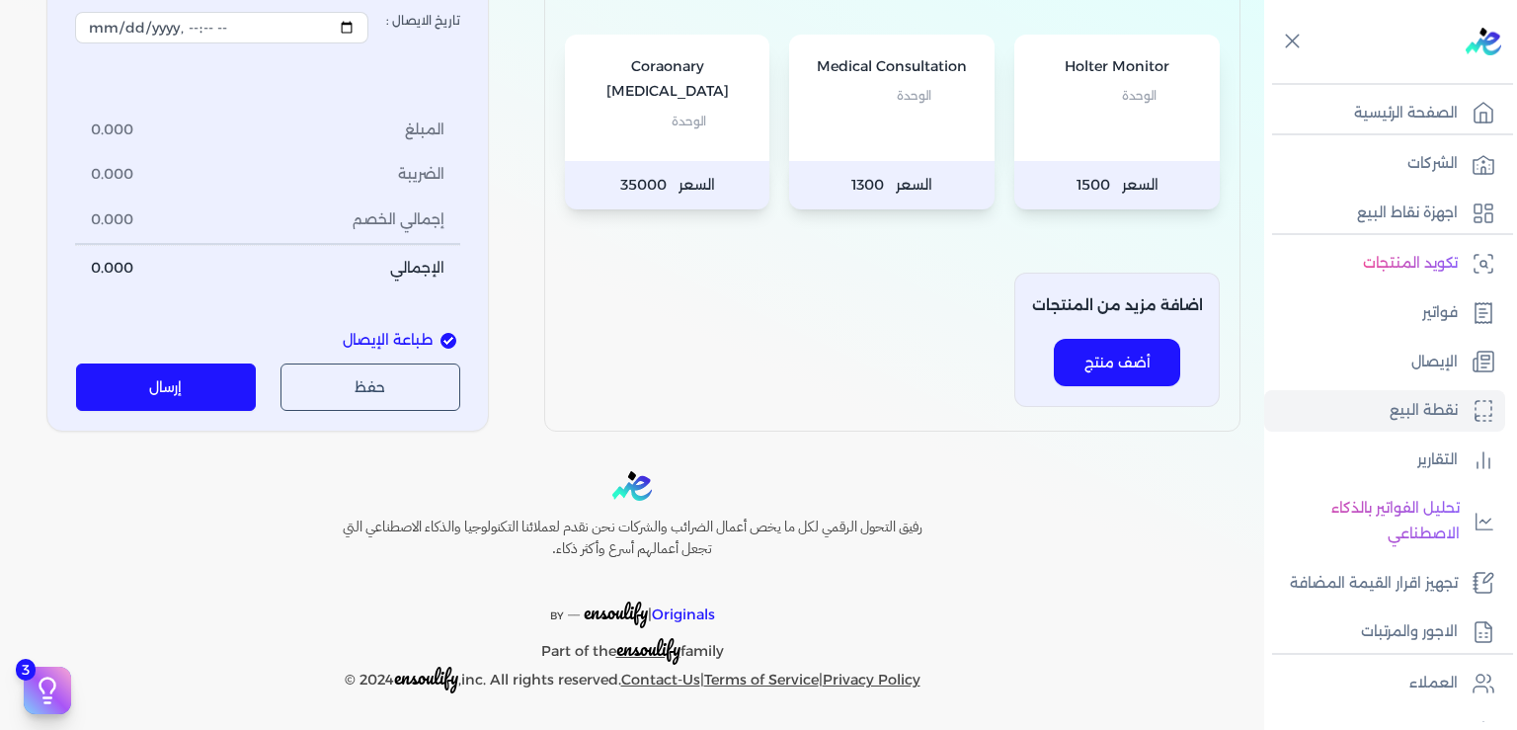
scroll to position [0, 0]
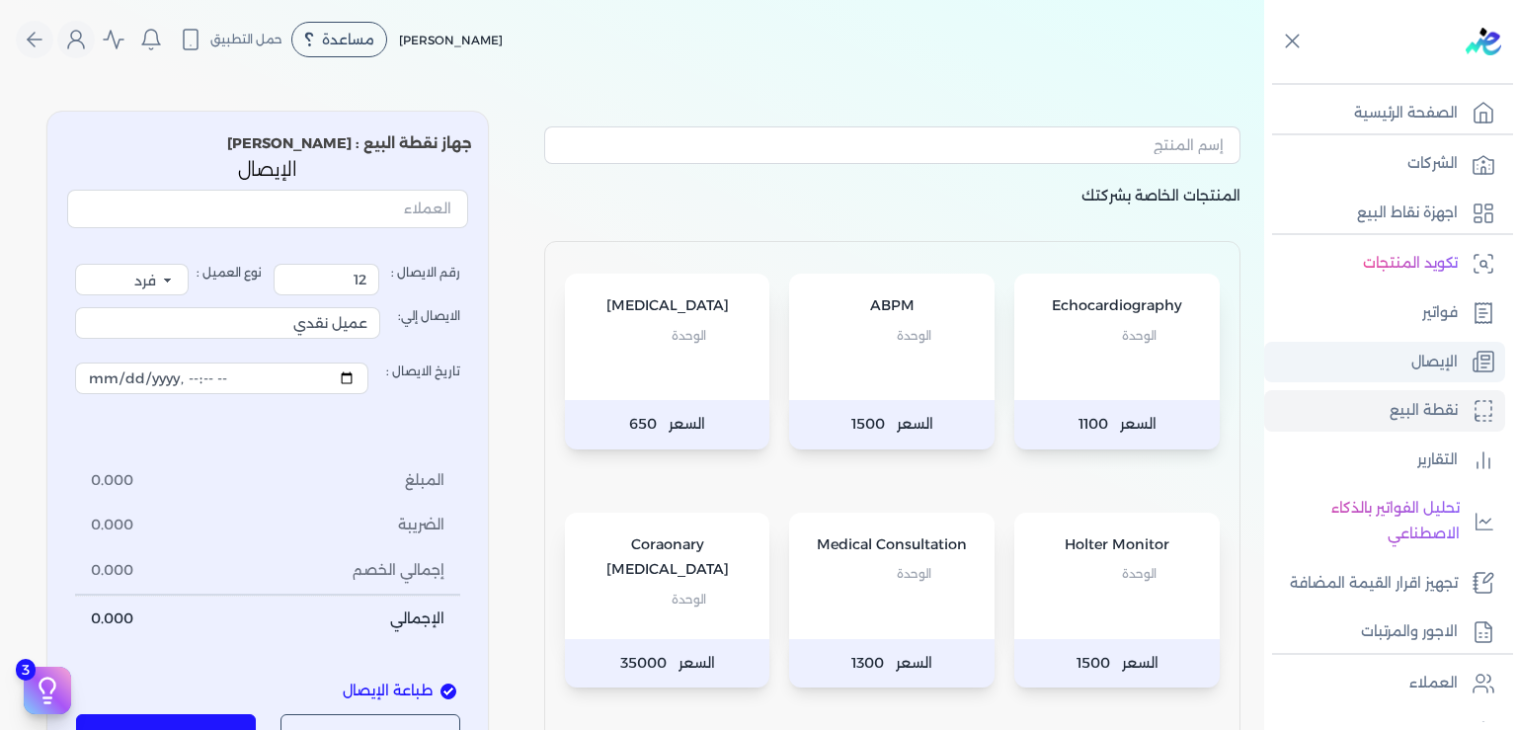
click at [1428, 358] on p "الإيصال" at bounding box center [1435, 363] width 46 height 26
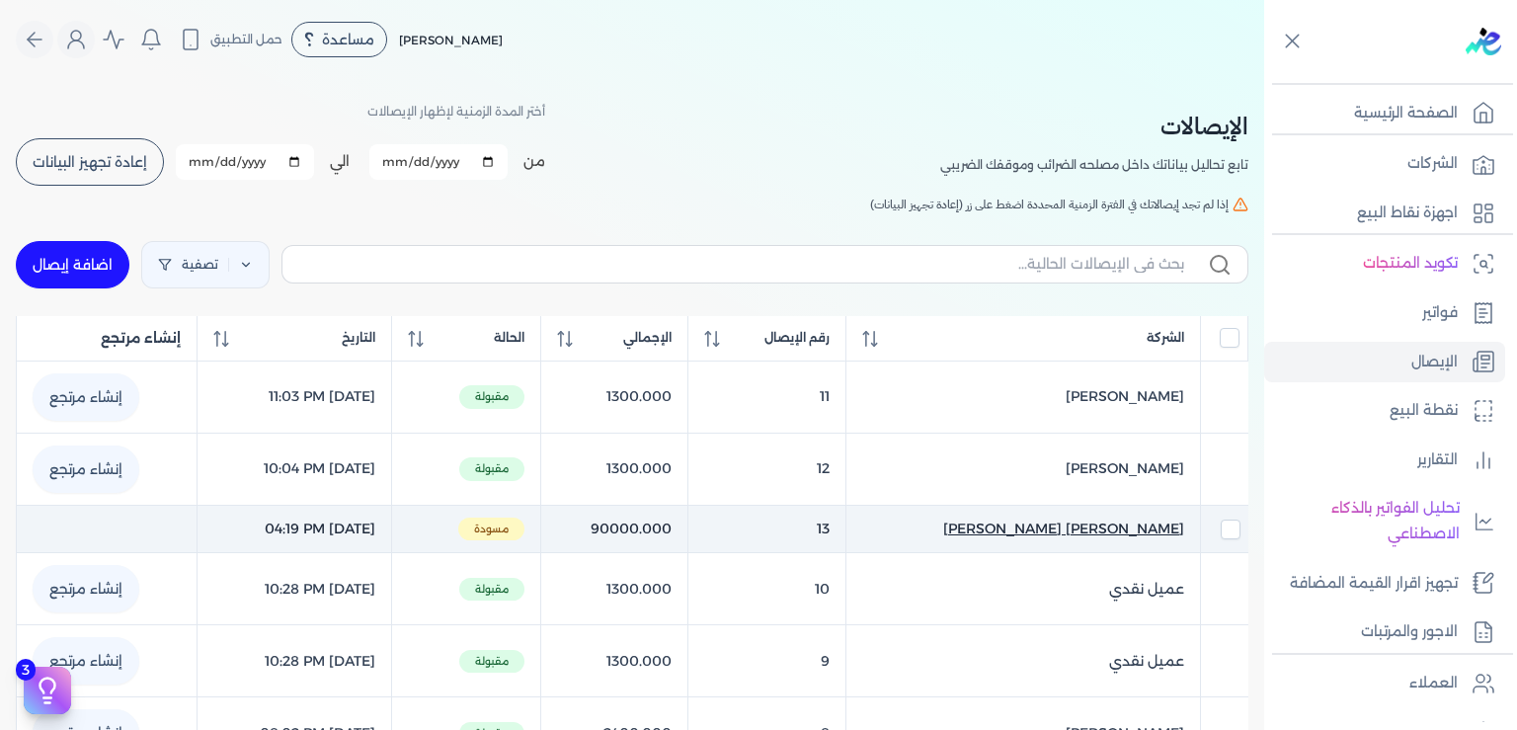
click at [1077, 524] on span "[PERSON_NAME] [PERSON_NAME]" at bounding box center [1063, 529] width 241 height 21
select select "EGP"
select select "EGS"
select select "B"
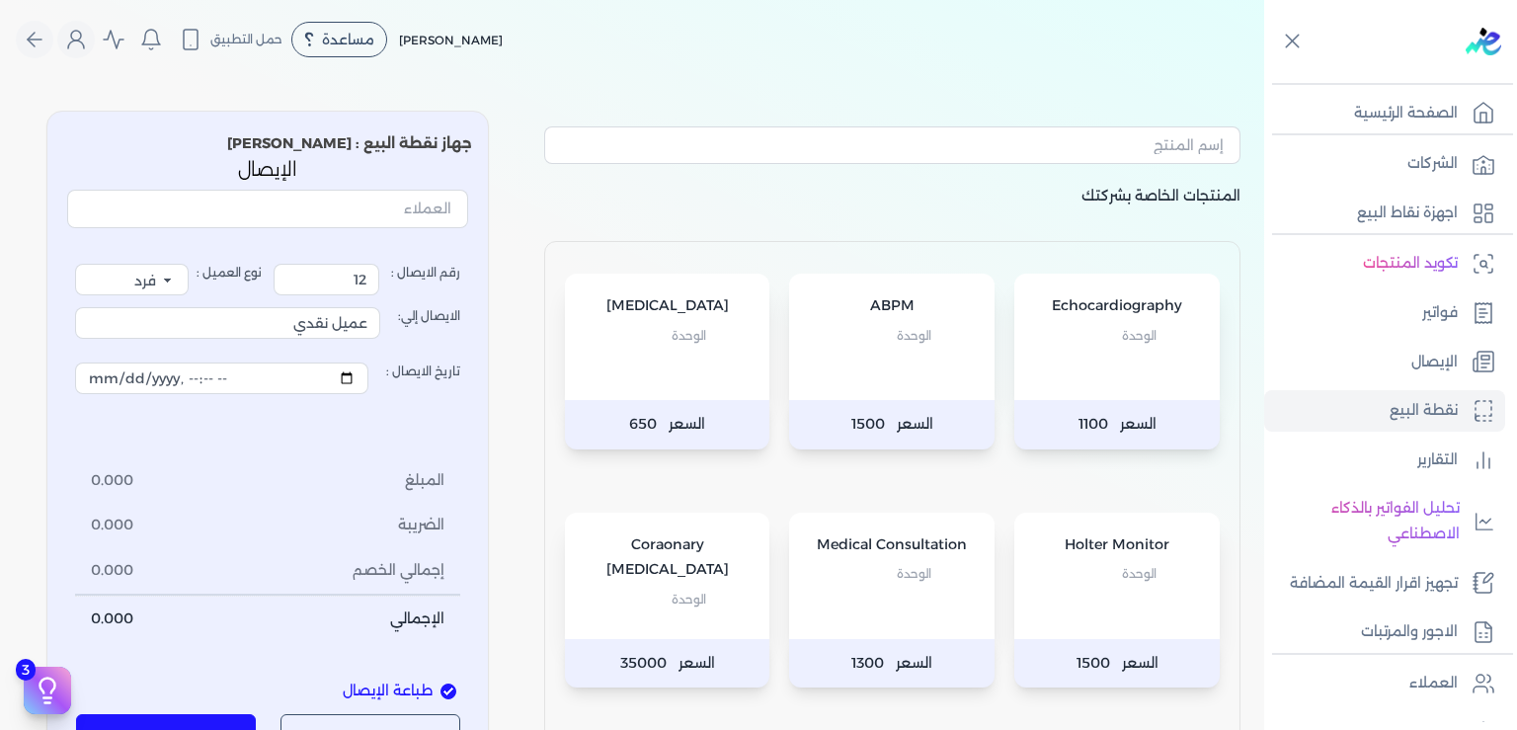
type input "13"
type input "[PERSON_NAME] [PERSON_NAME]"
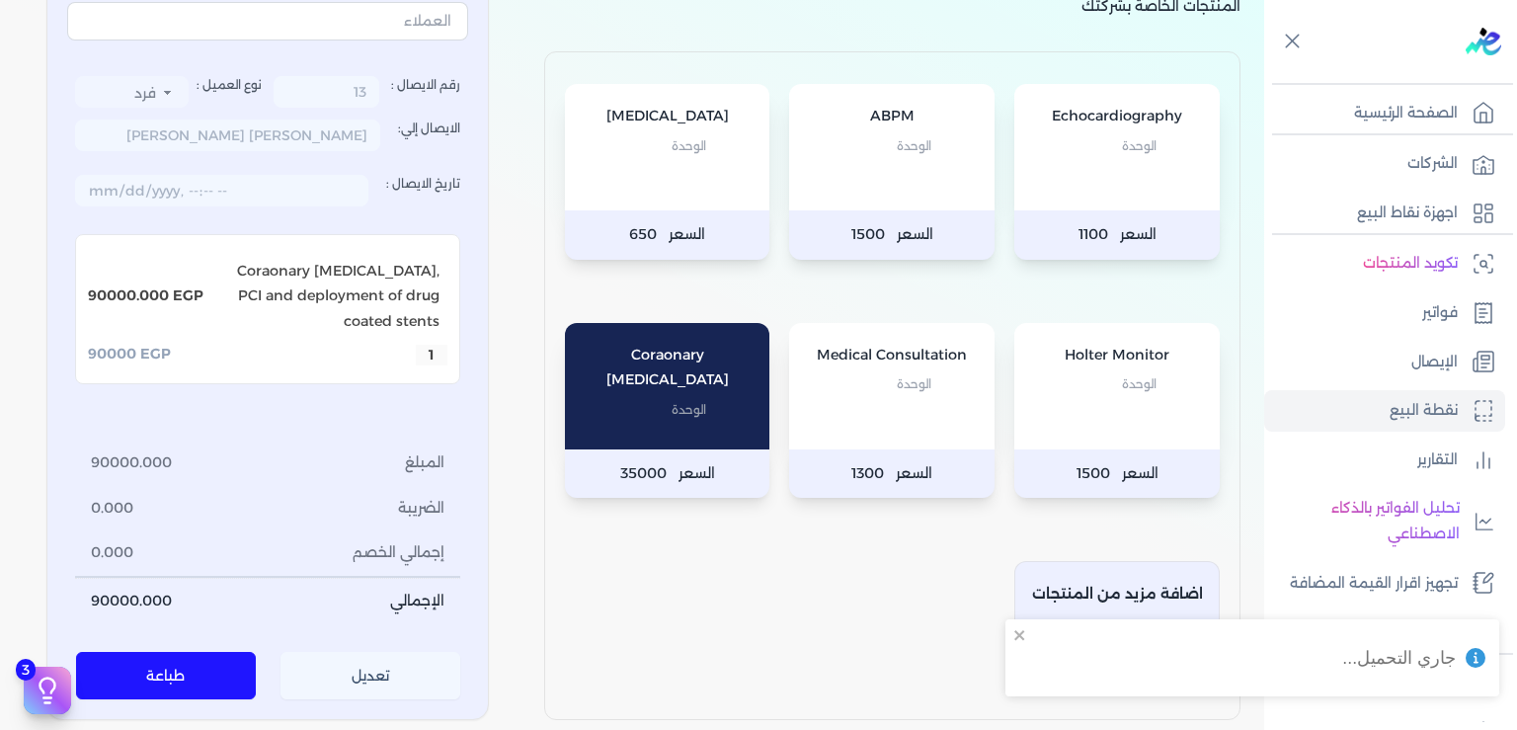
scroll to position [298, 0]
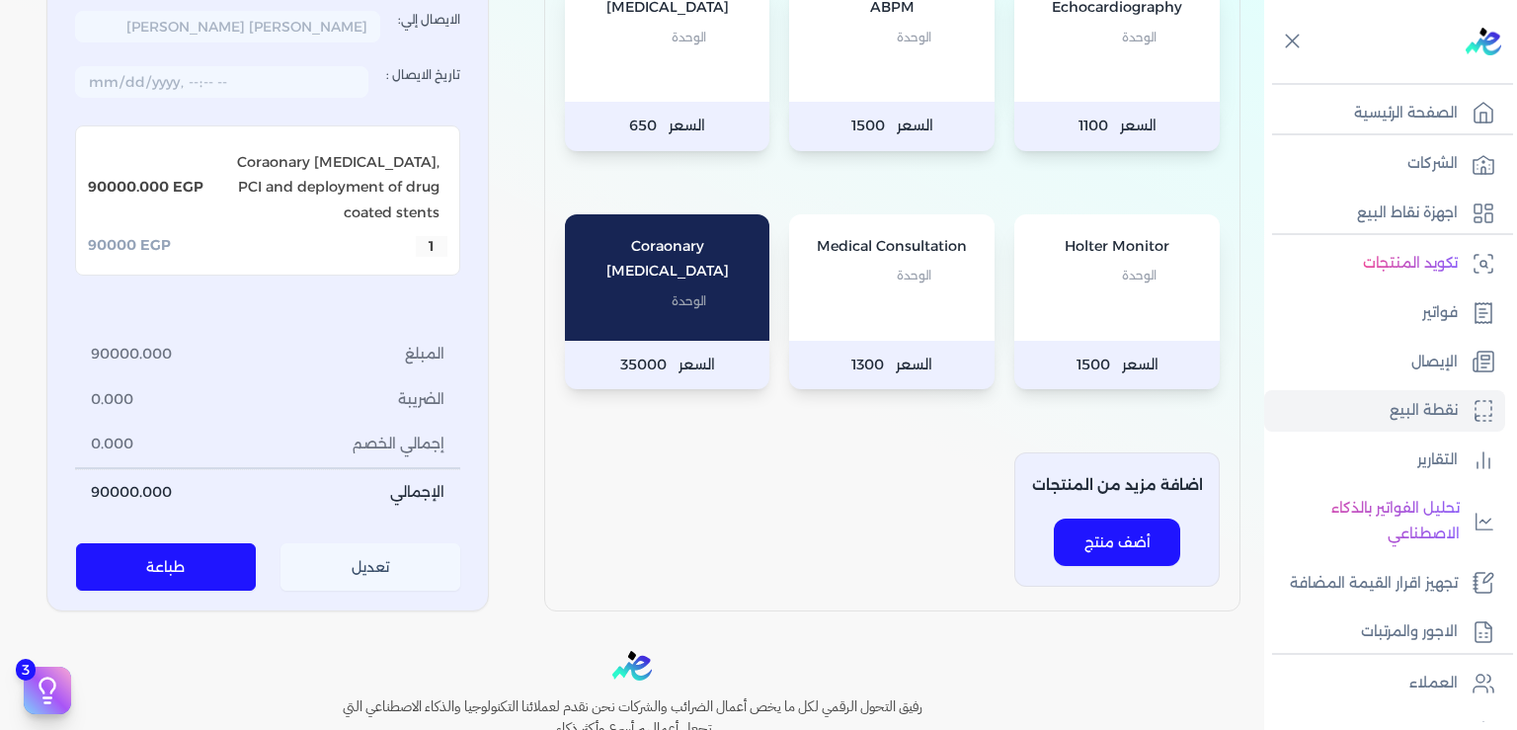
click at [407, 570] on button "تعديل" at bounding box center [371, 566] width 181 height 47
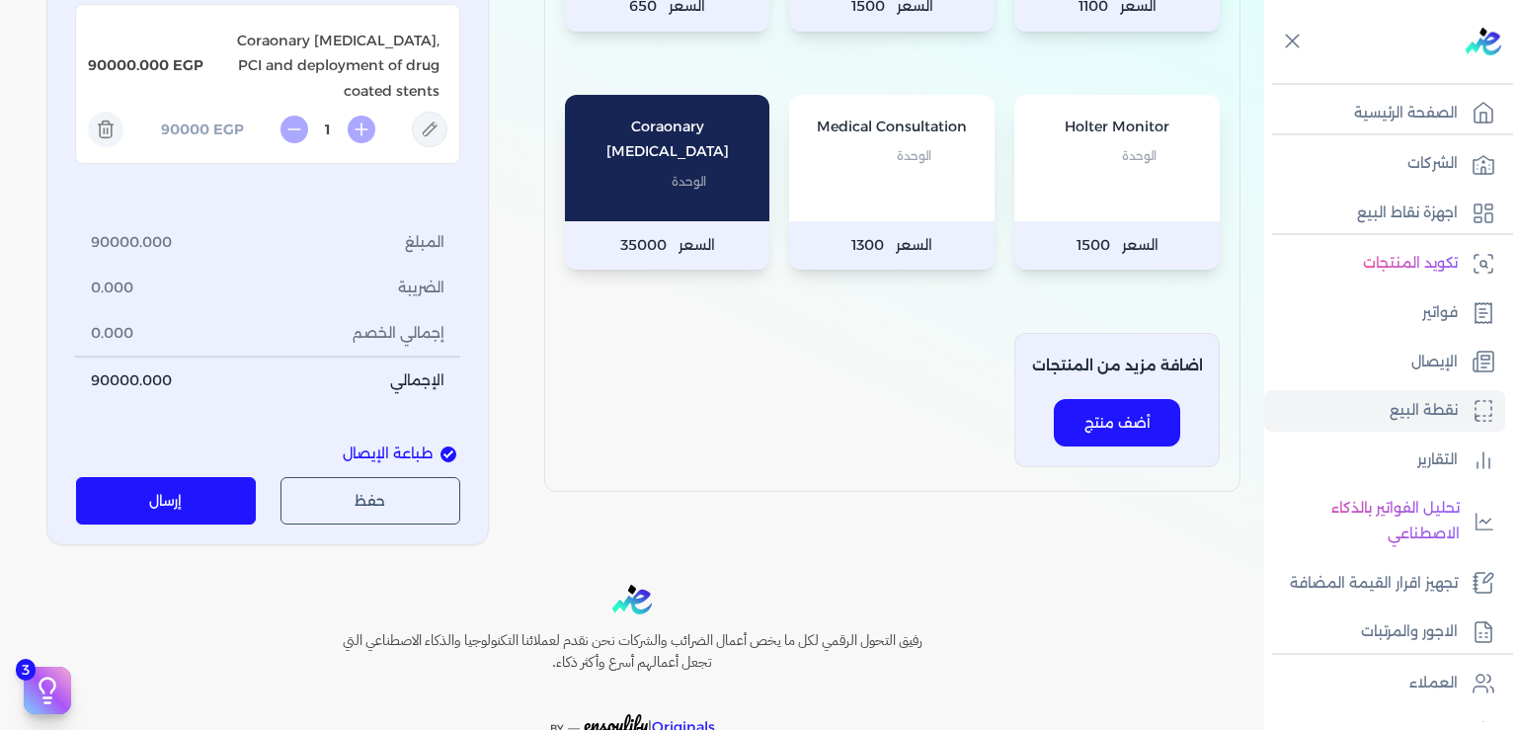
scroll to position [530, 0]
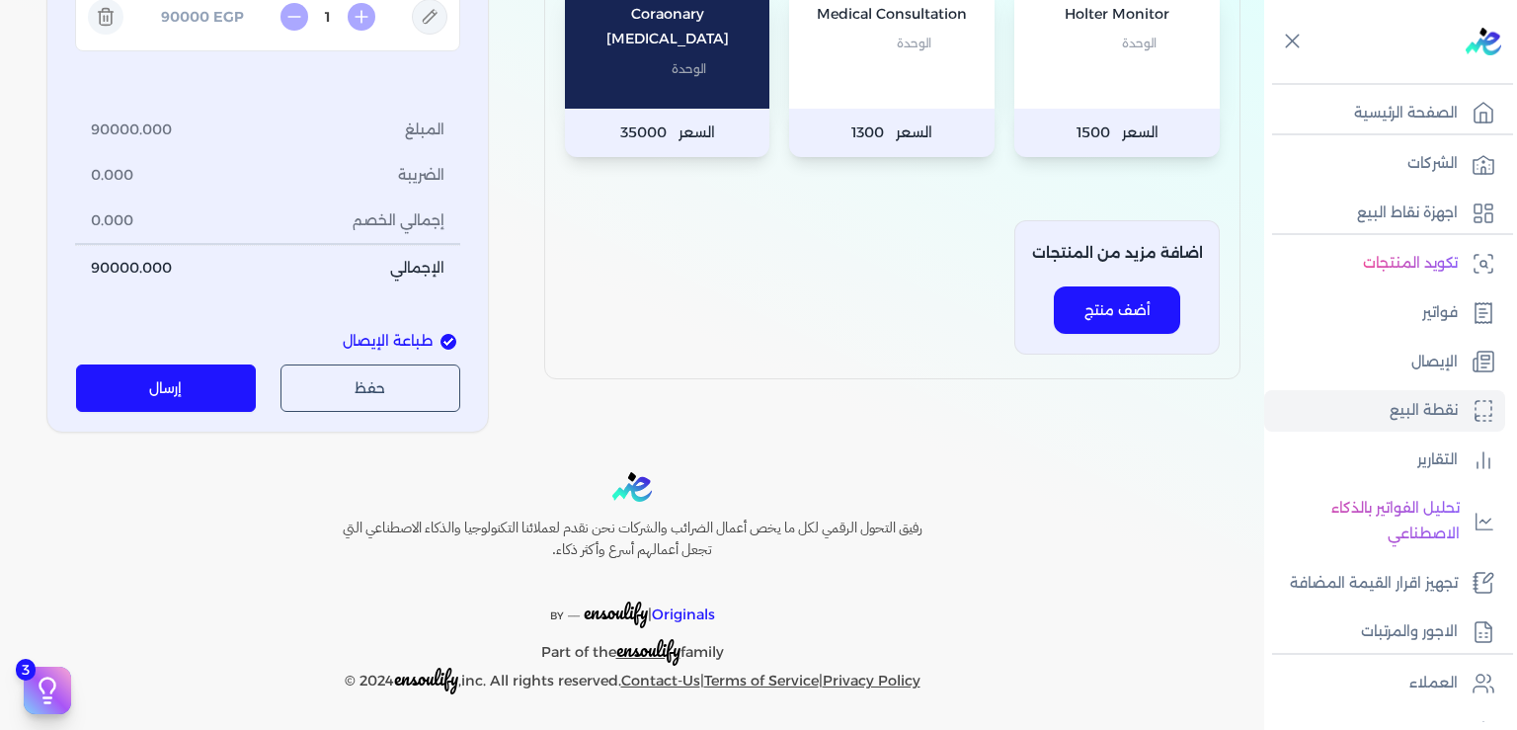
click at [169, 387] on button "إرسال" at bounding box center [166, 388] width 181 height 47
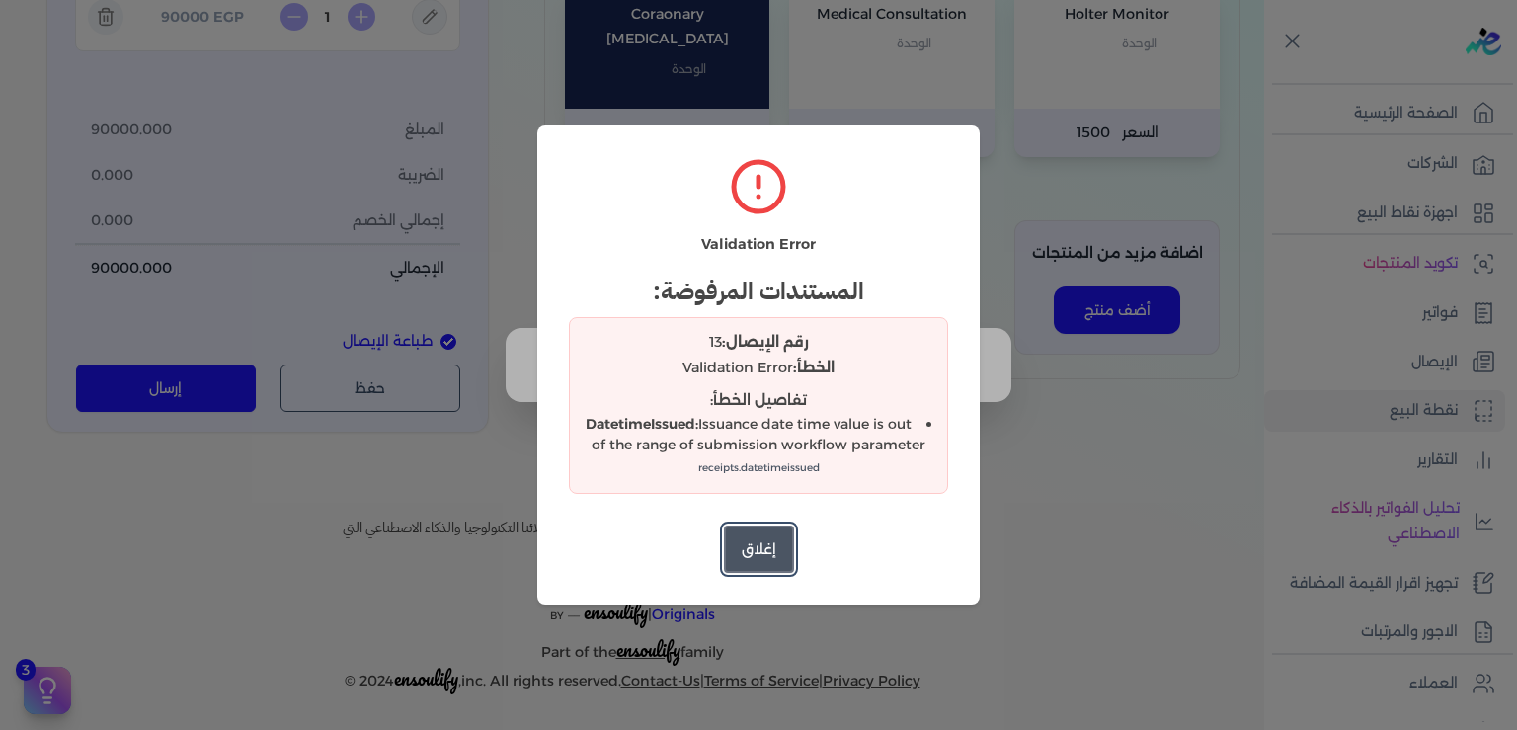
click at [760, 552] on button "إغلاق" at bounding box center [759, 549] width 70 height 47
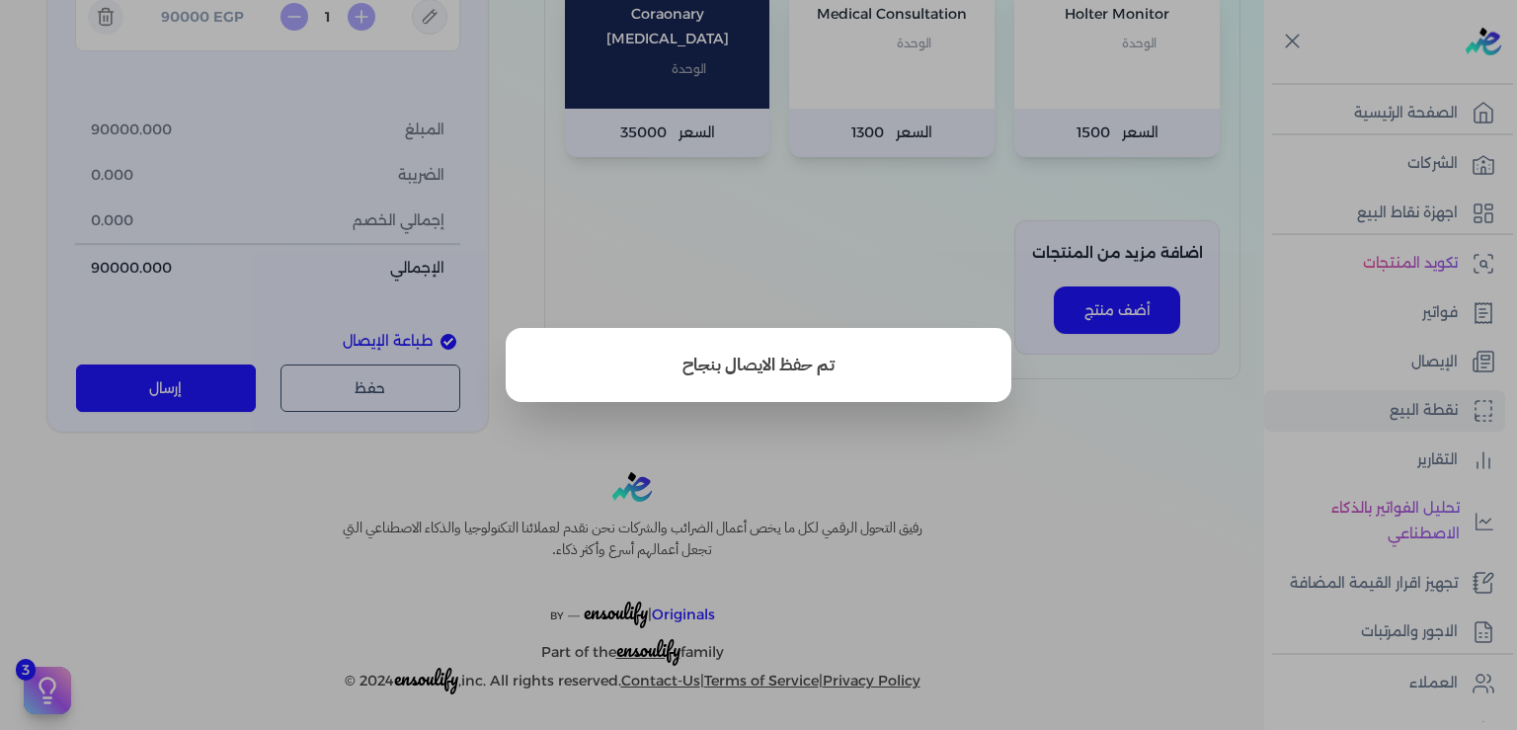
click at [261, 522] on button "close" at bounding box center [758, 365] width 1517 height 730
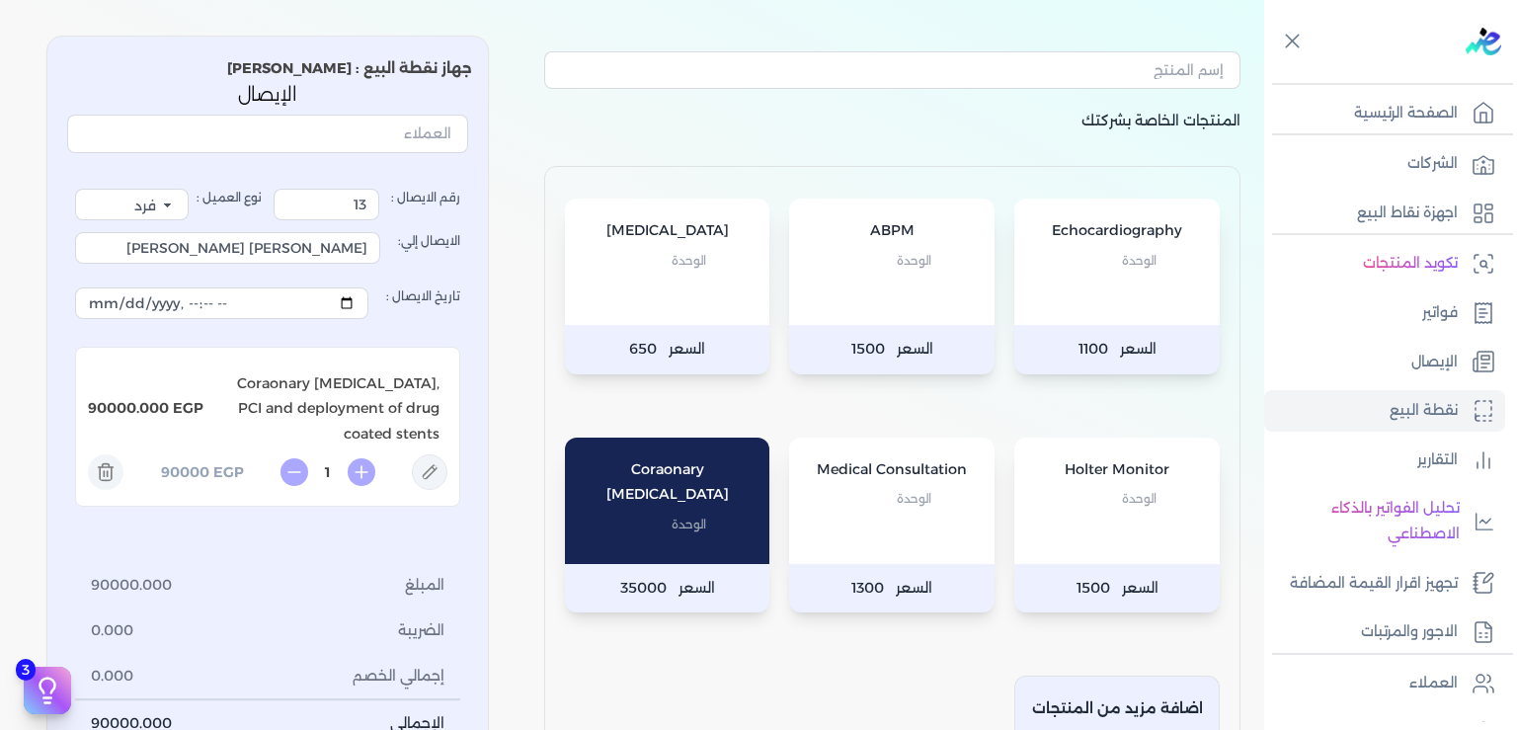
scroll to position [0, 0]
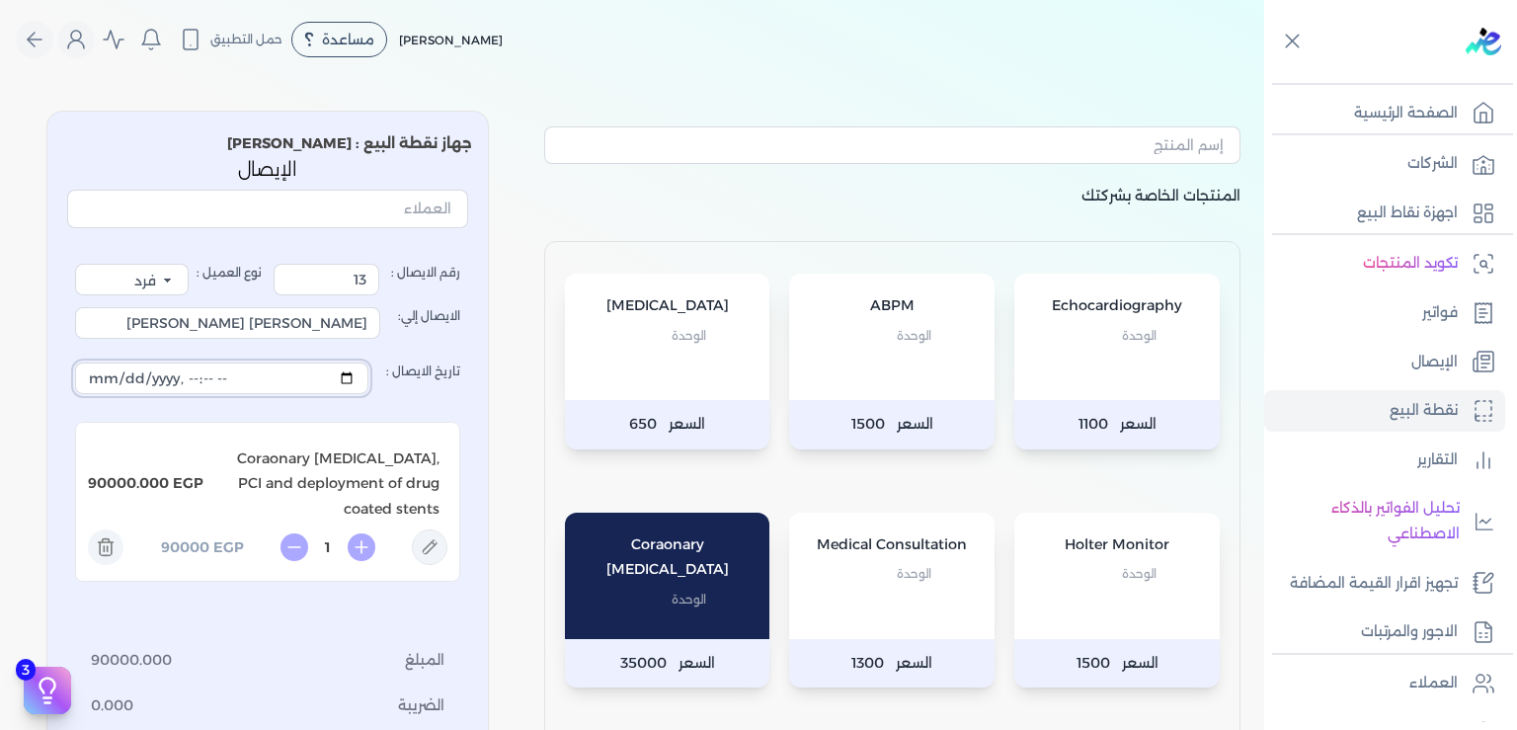
click at [313, 374] on input "تاريخ الايصال :" at bounding box center [221, 379] width 293 height 32
click at [211, 379] on input "تاريخ الايصال :" at bounding box center [221, 379] width 293 height 32
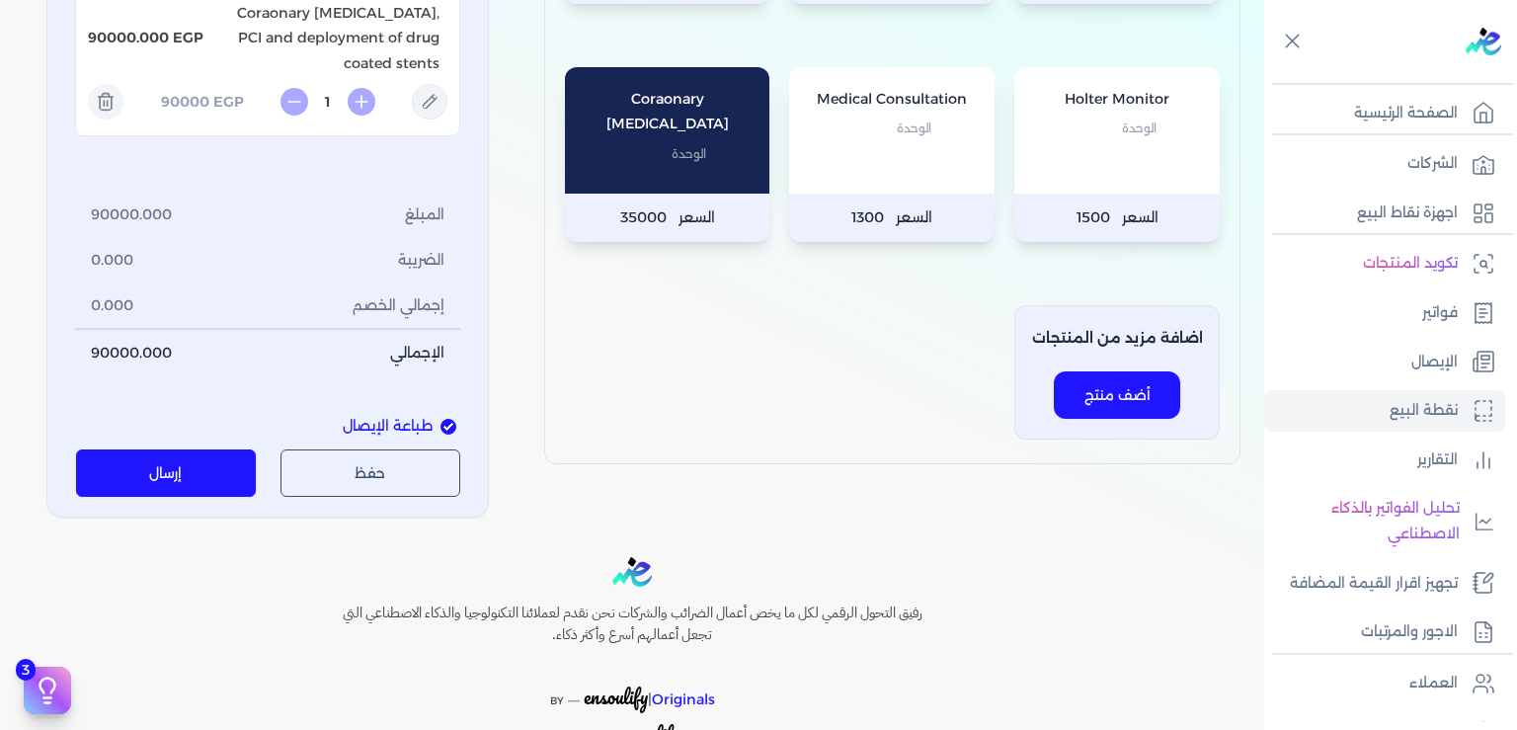
scroll to position [530, 0]
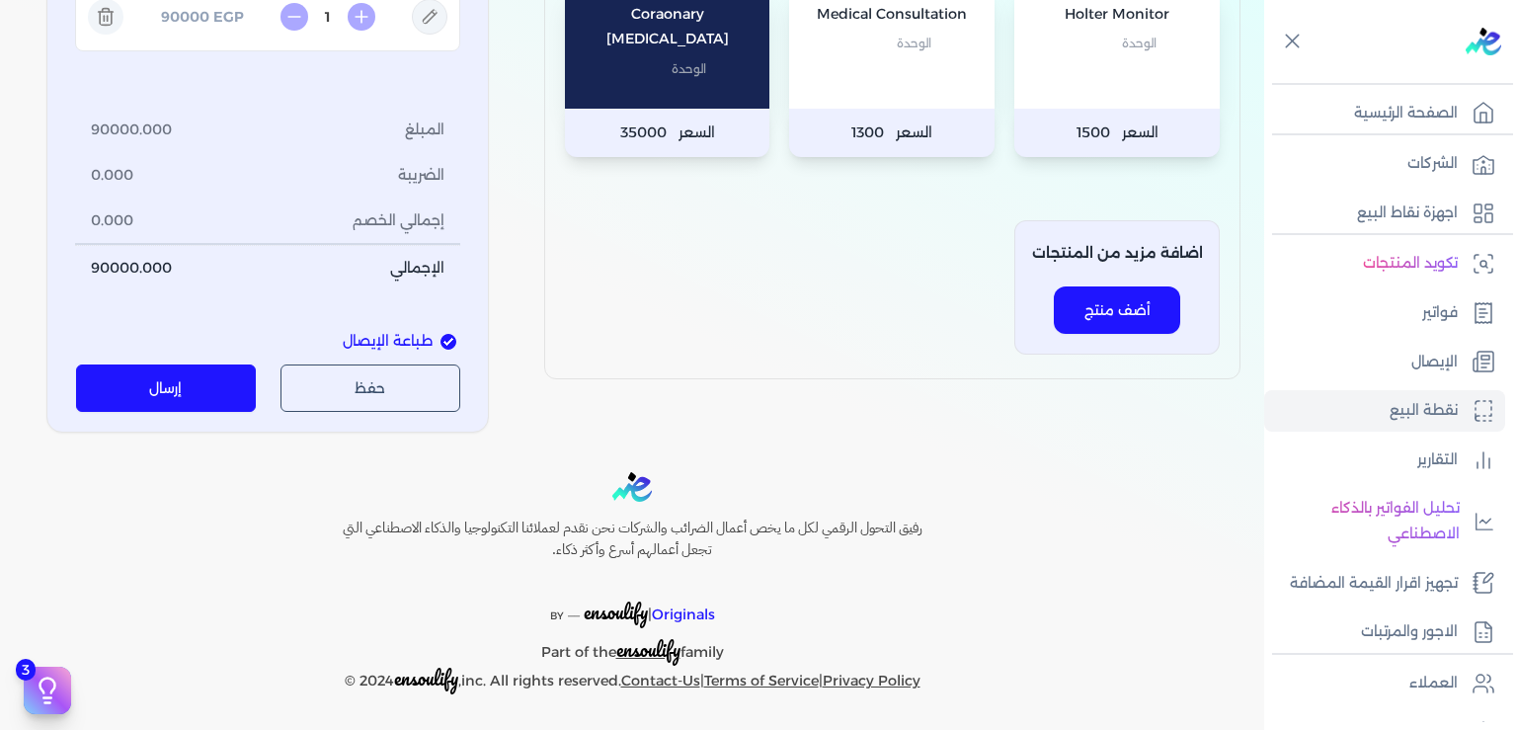
click at [210, 394] on button "إرسال" at bounding box center [166, 388] width 181 height 47
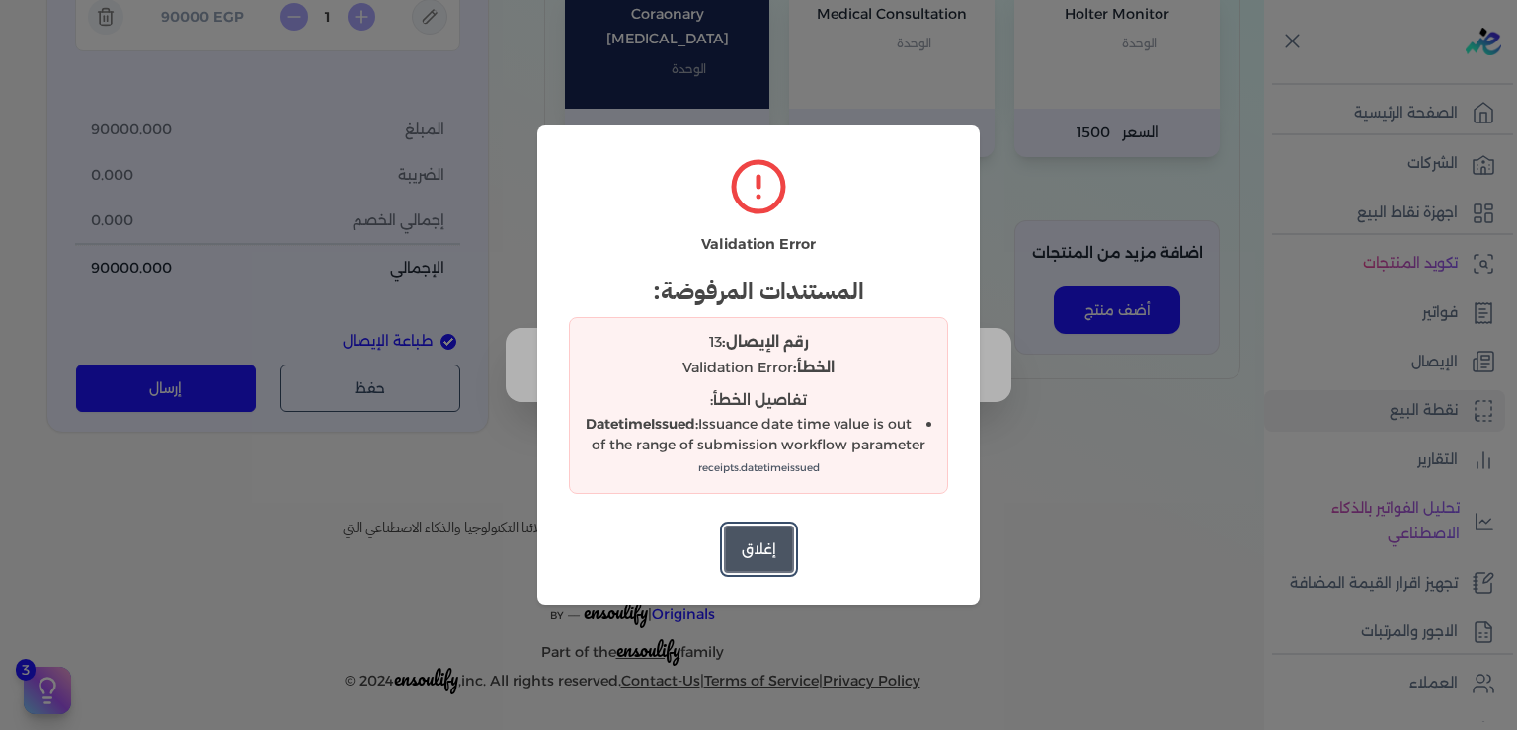
click at [757, 551] on button "إغلاق" at bounding box center [759, 549] width 70 height 47
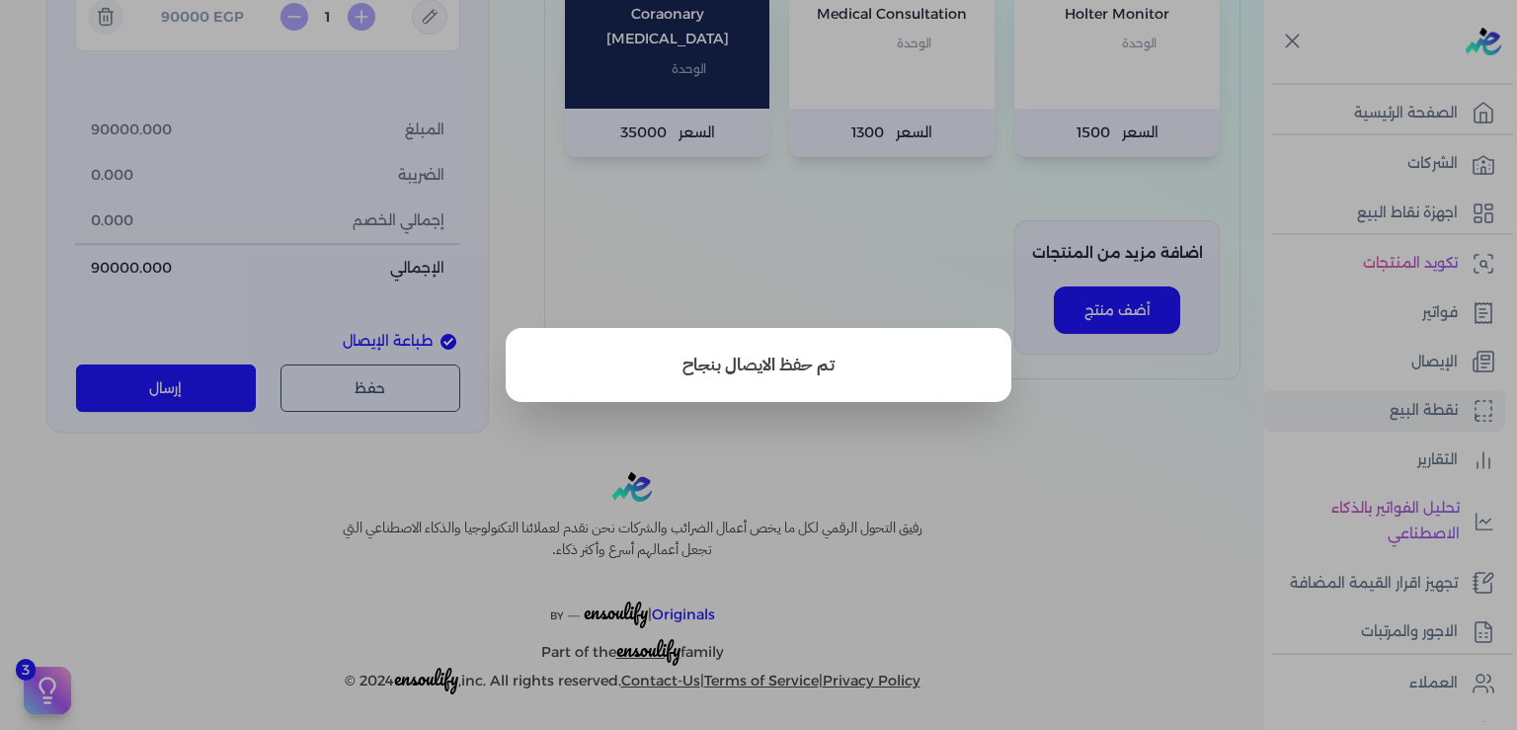
click at [151, 560] on button "close" at bounding box center [758, 365] width 1517 height 730
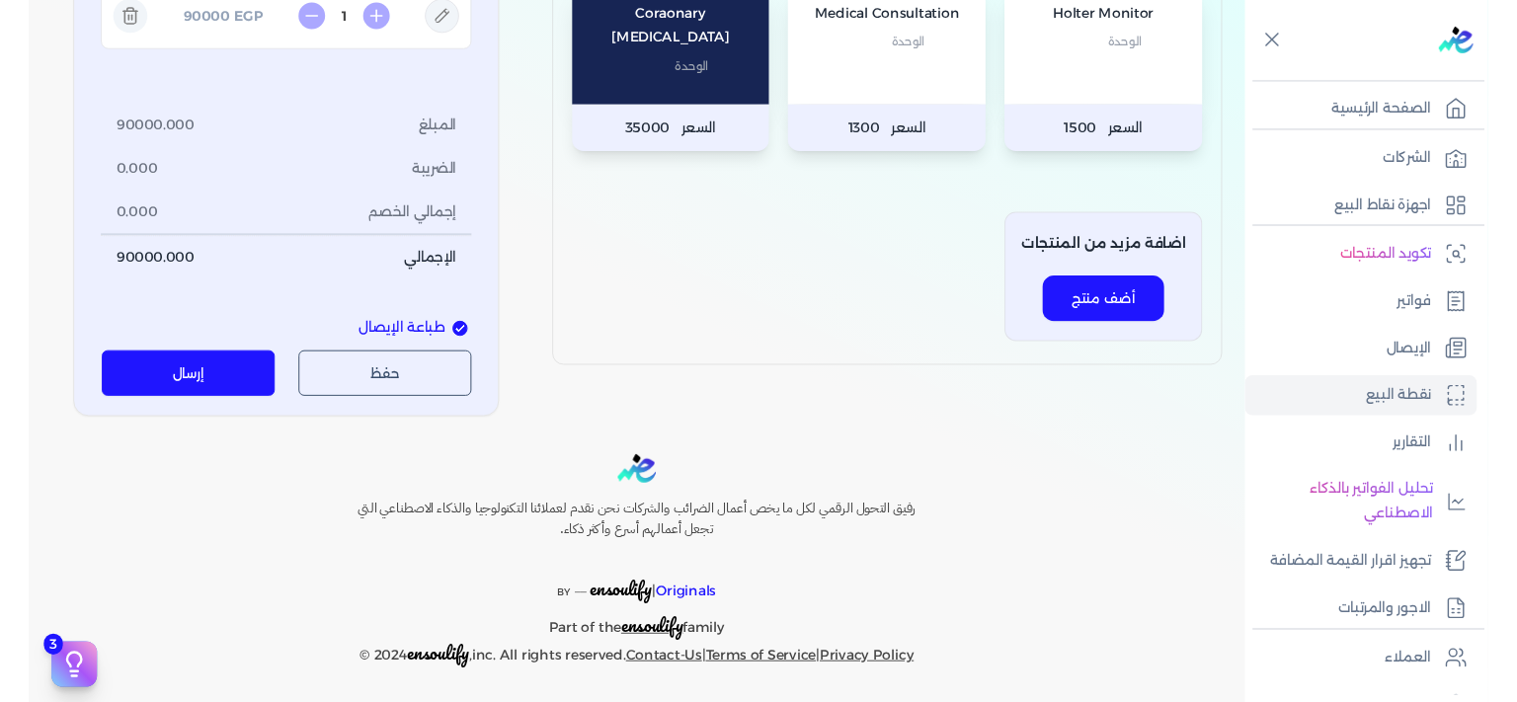
scroll to position [232, 0]
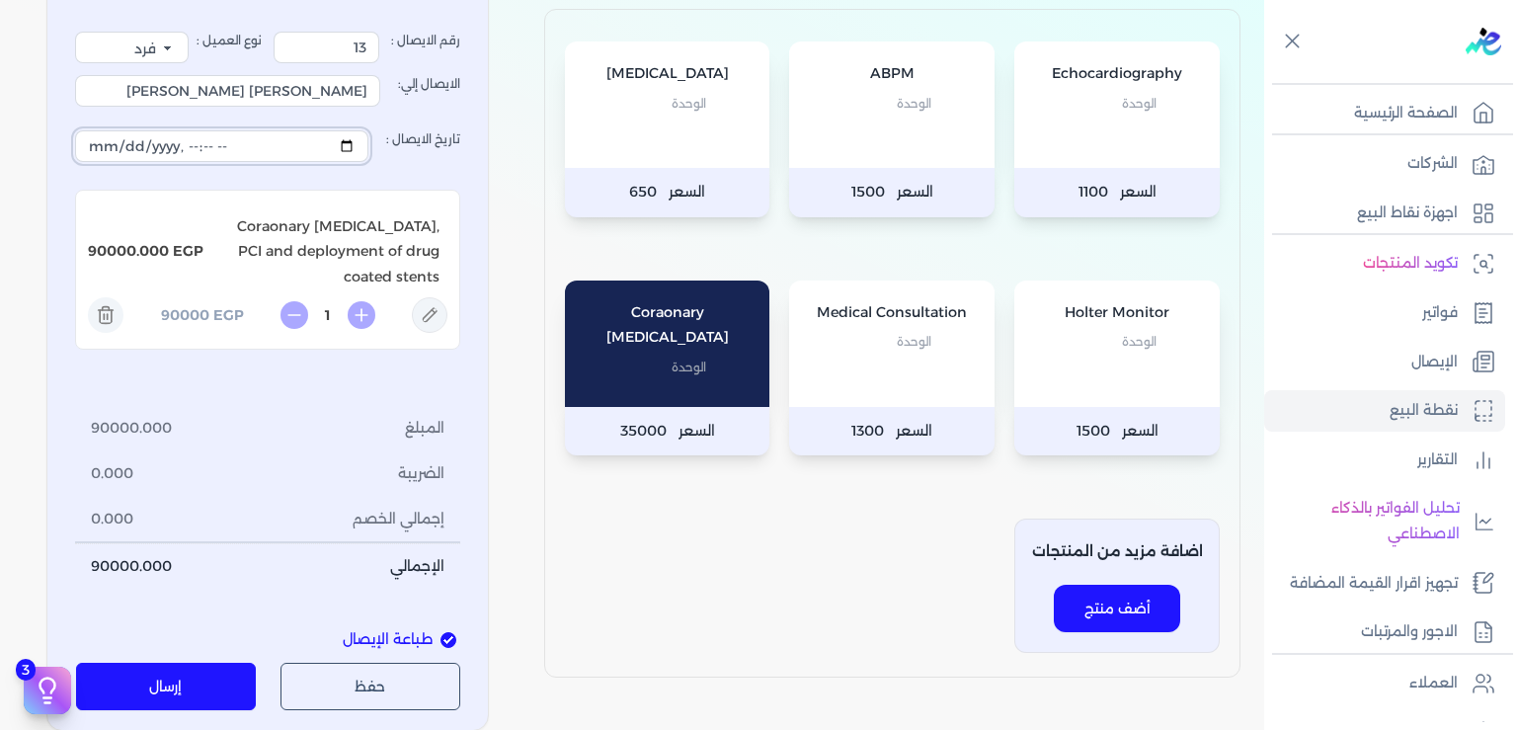
click at [315, 147] on input "تاريخ الايصال :" at bounding box center [221, 146] width 293 height 32
type input "[DATE]T14:19:47"
click at [180, 686] on button "إرسال" at bounding box center [166, 686] width 181 height 47
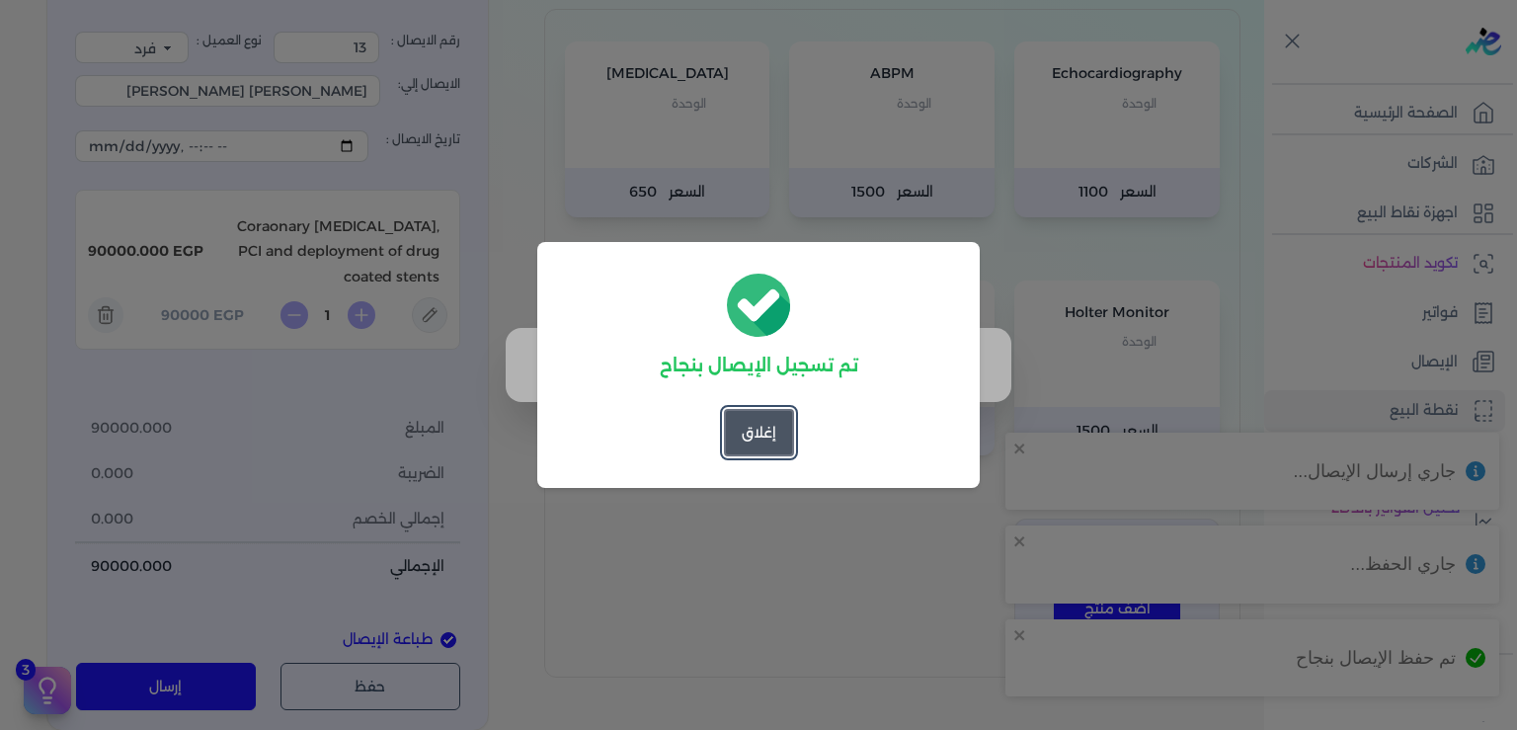
click at [771, 435] on button "إغلاق" at bounding box center [759, 432] width 70 height 47
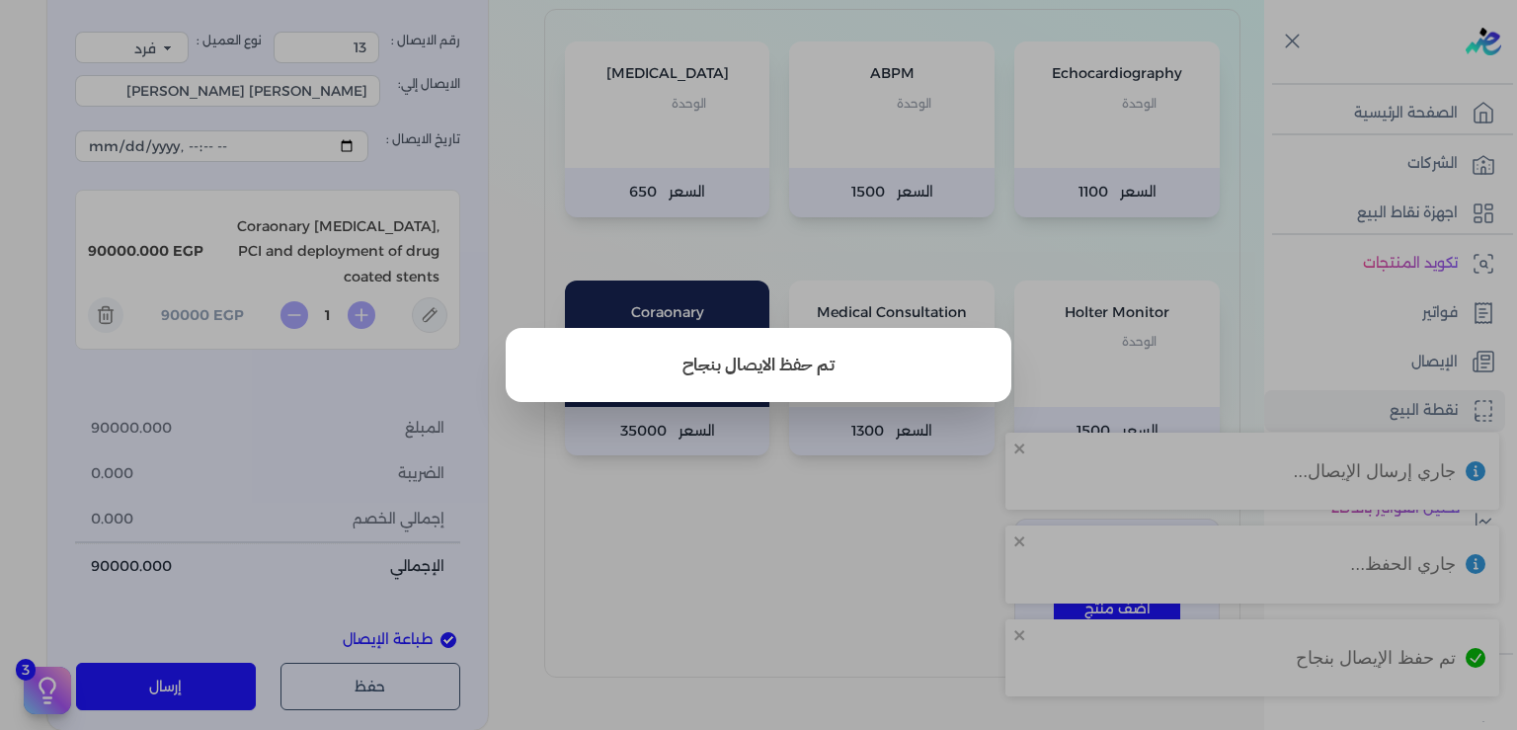
click at [765, 572] on button "close" at bounding box center [758, 365] width 1517 height 730
